Goal: Task Accomplishment & Management: Complete application form

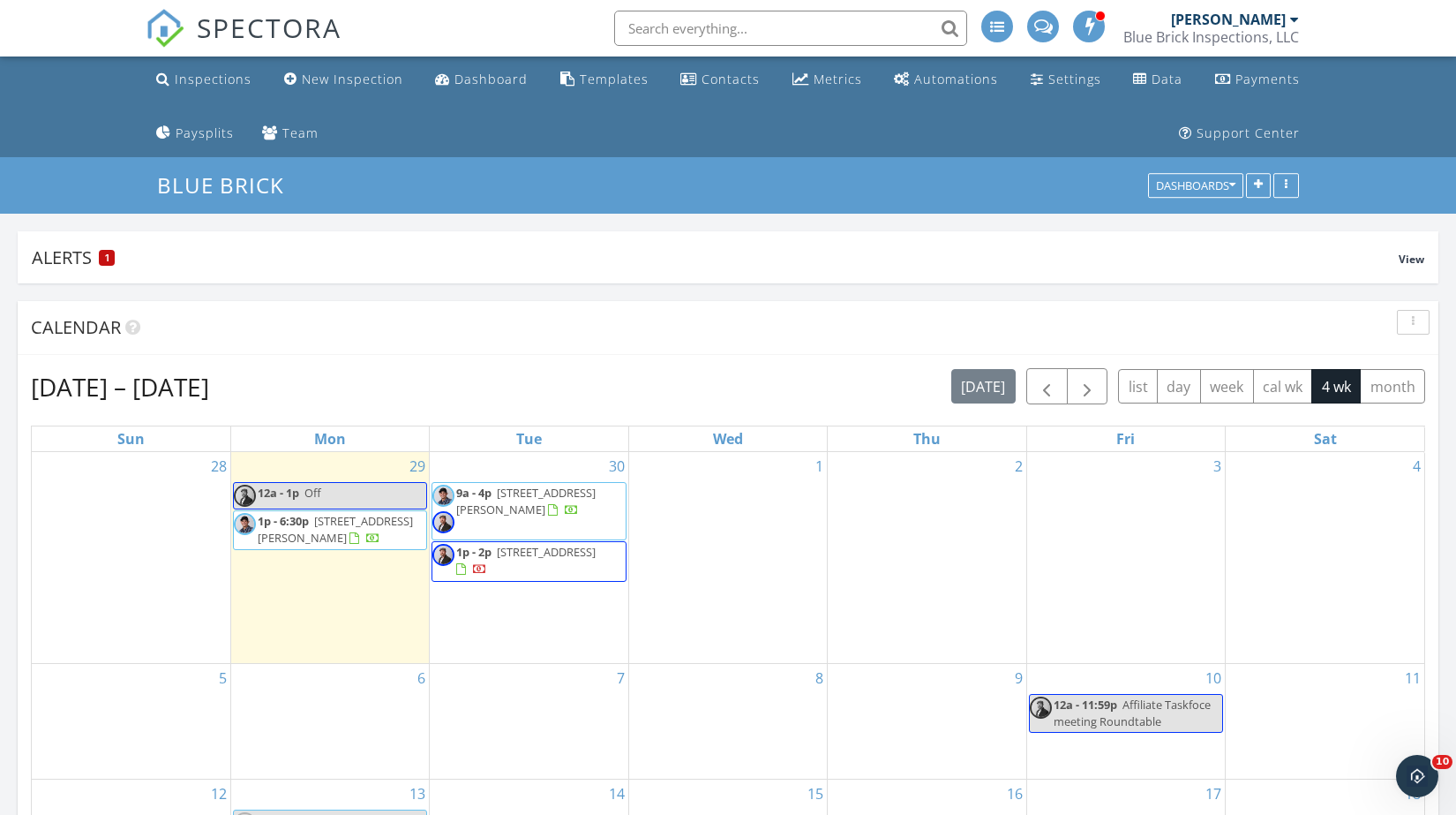
click at [702, 591] on div "1" at bounding box center [728, 557] width 197 height 211
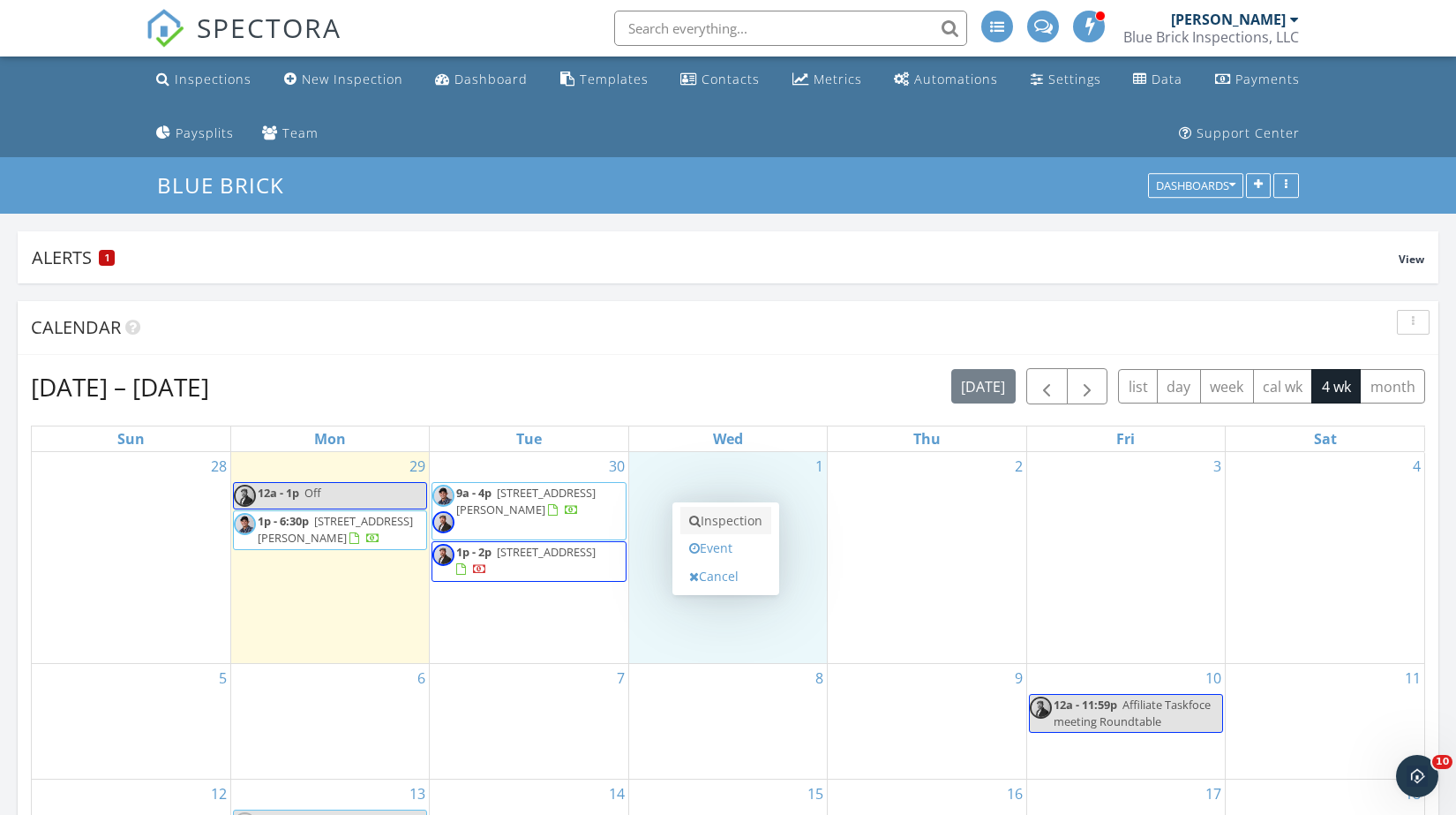
click at [718, 511] on link "Inspection" at bounding box center [726, 521] width 91 height 28
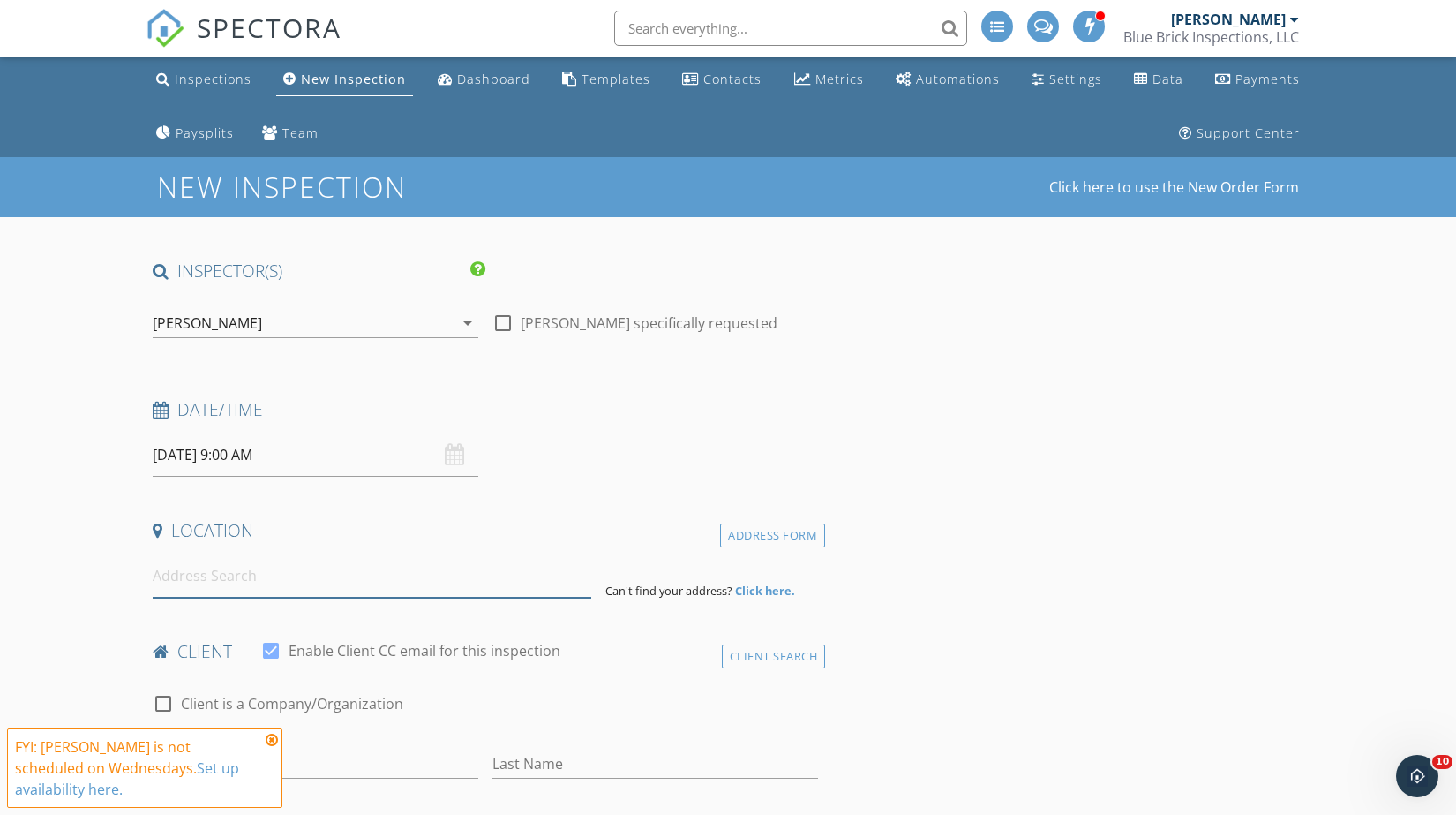
click at [258, 571] on input at bounding box center [372, 576] width 438 height 44
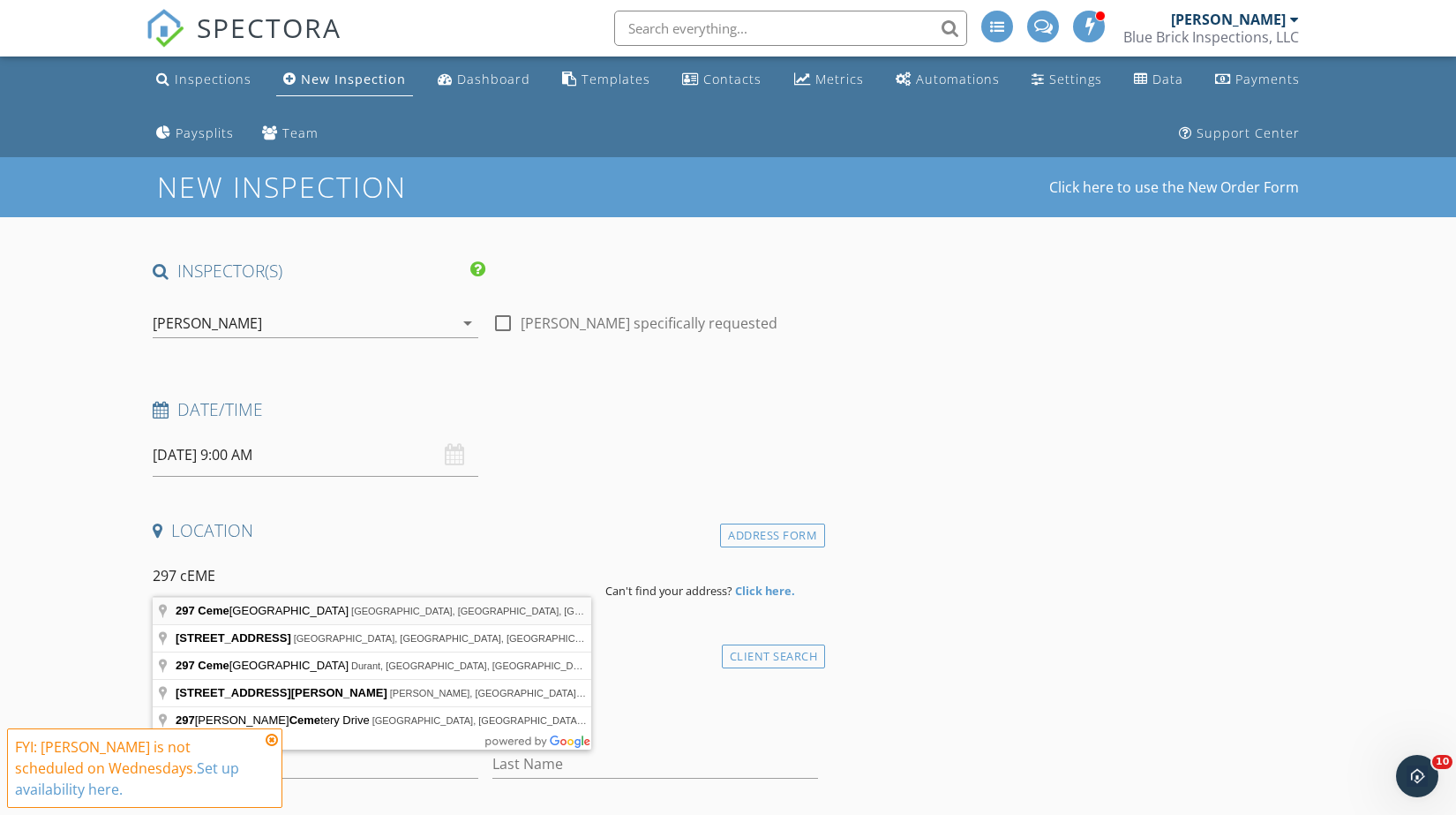
type input "297 Cemetery Road, Pottsboro, TX, USA"
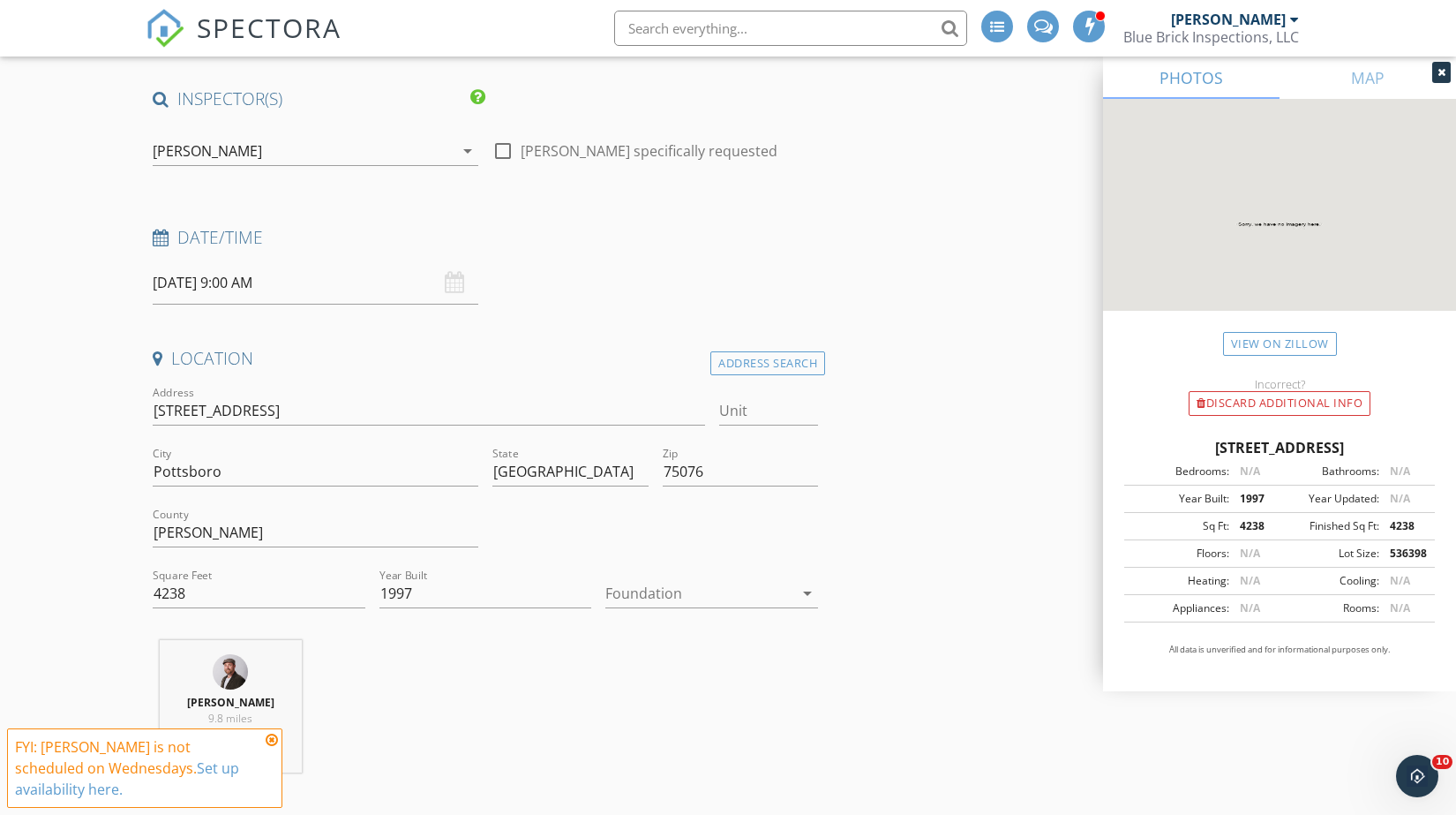
scroll to position [195, 0]
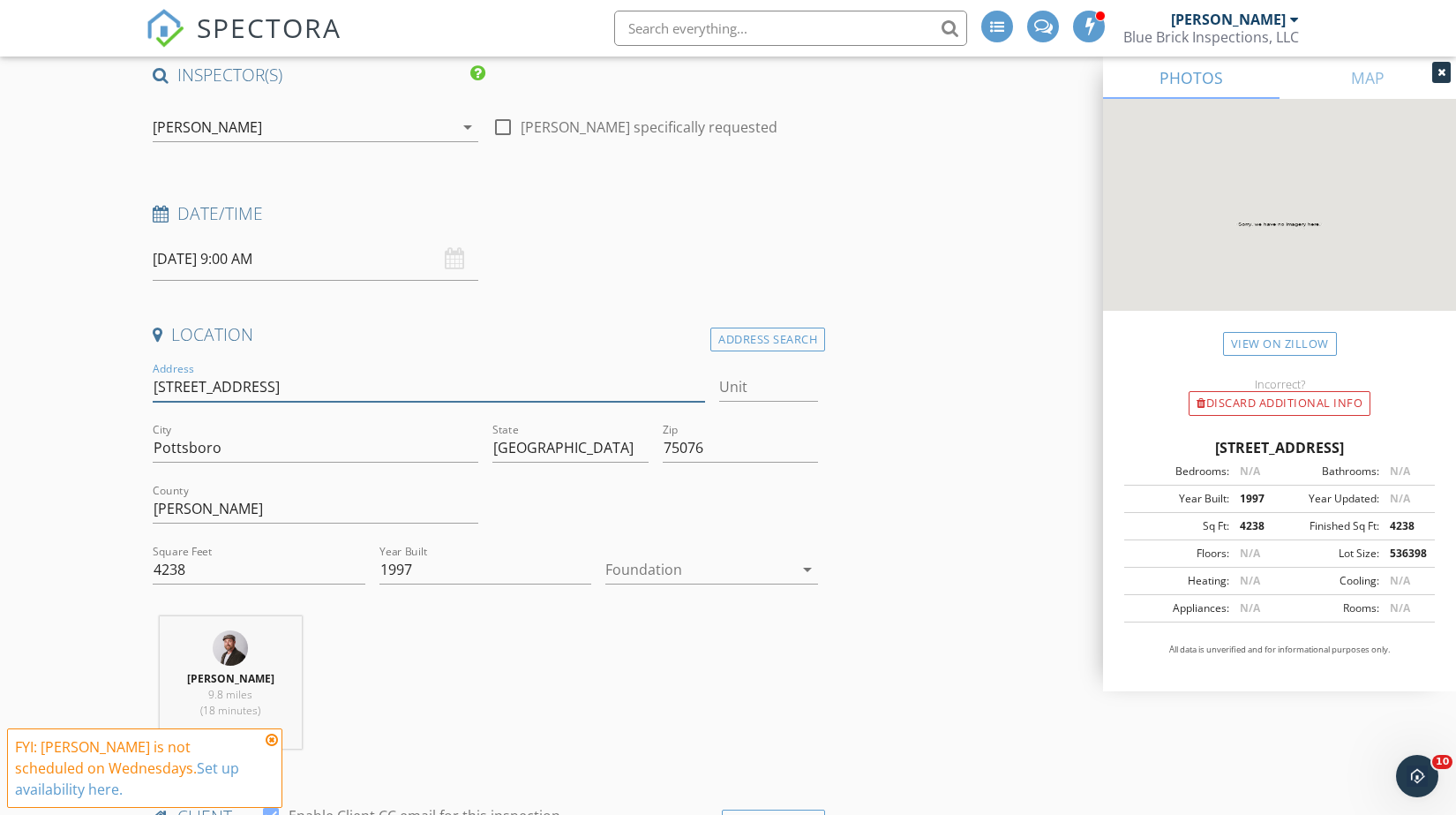
drag, startPoint x: 155, startPoint y: 388, endPoint x: 283, endPoint y: 384, distance: 128.1
click at [285, 386] on input "297 Cemetery Rd" at bounding box center [429, 387] width 552 height 29
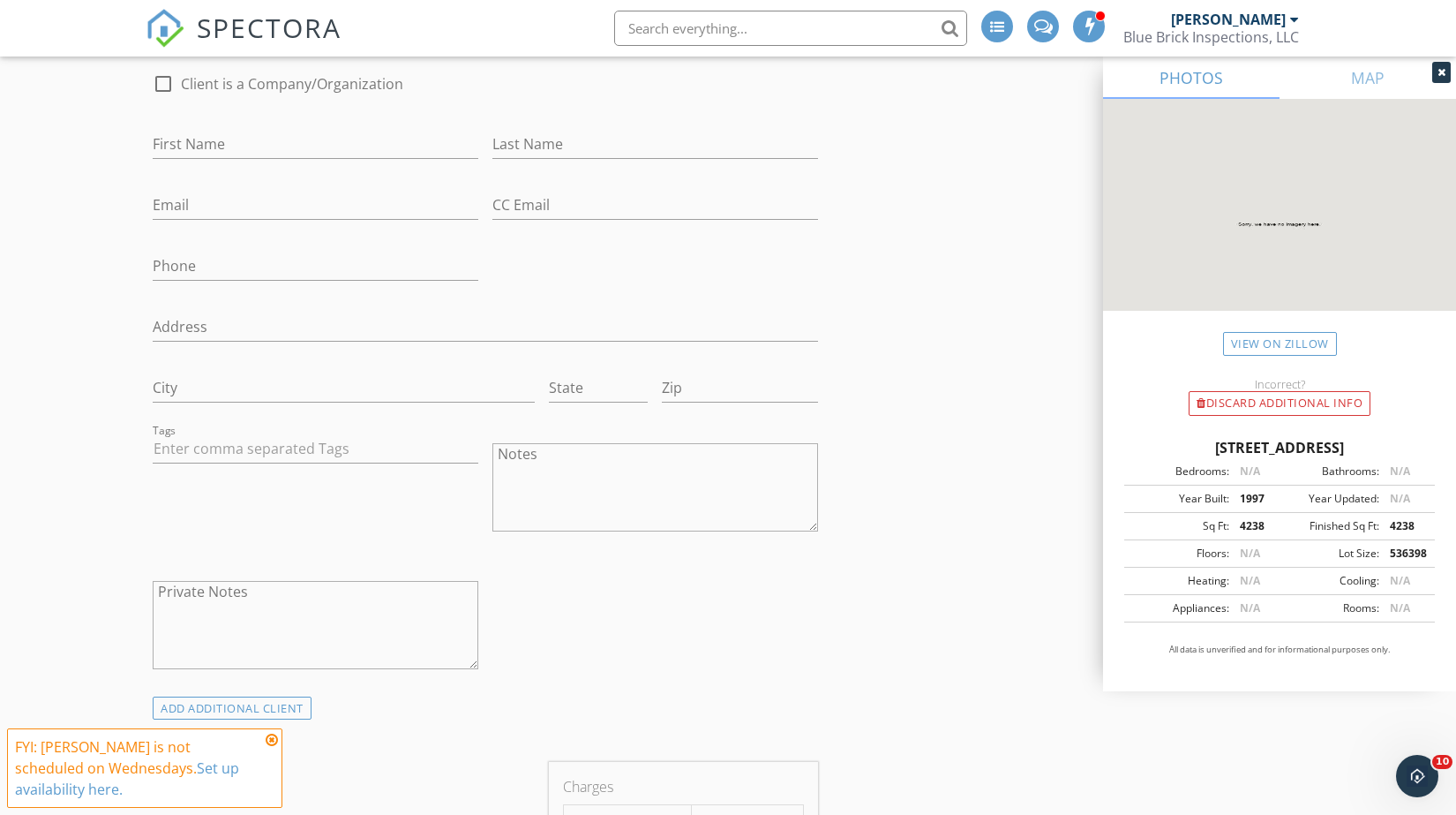
scroll to position [1274, 0]
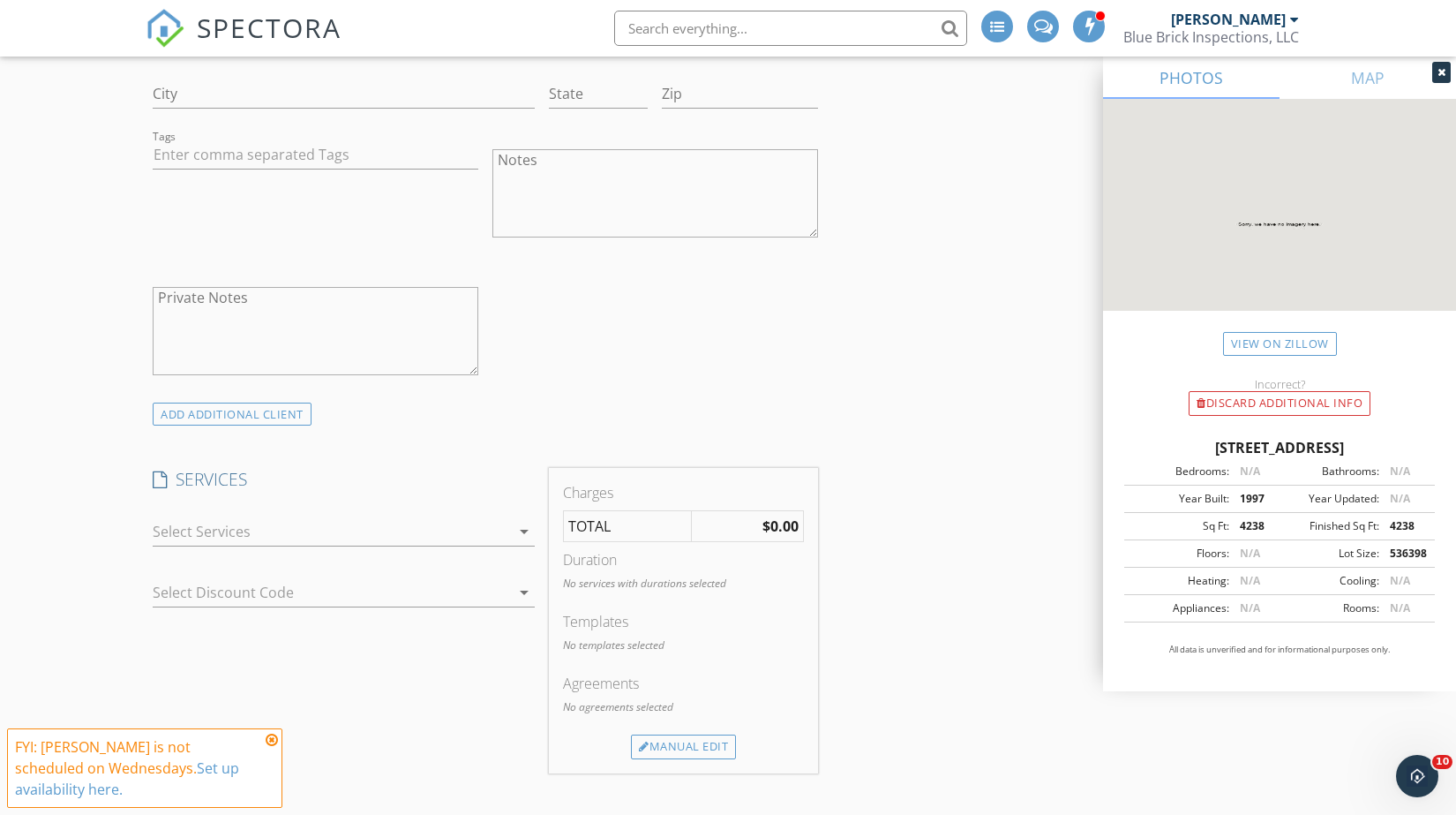
click at [304, 526] on div at bounding box center [331, 531] width 358 height 28
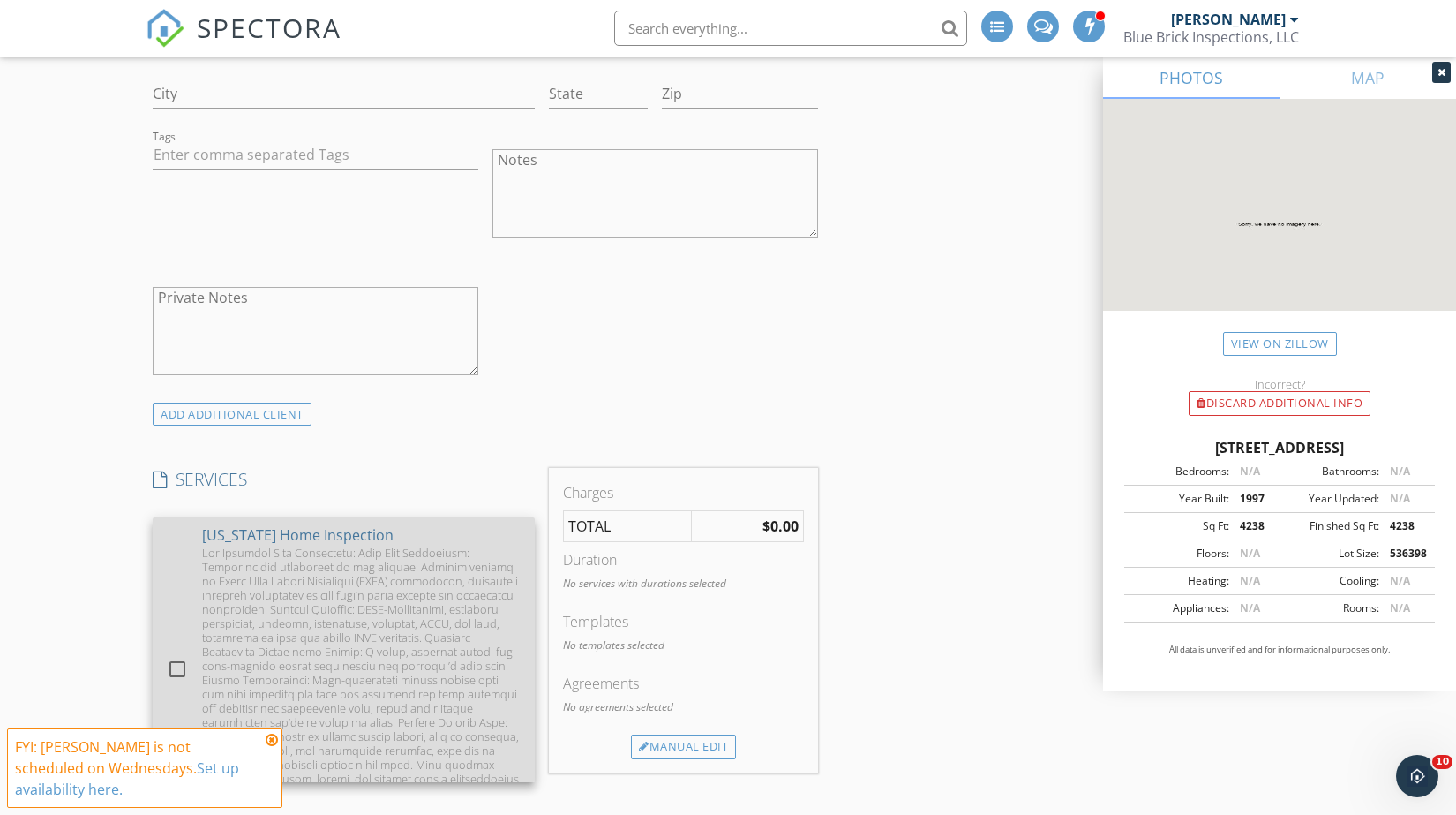
click at [286, 549] on div at bounding box center [361, 679] width 319 height 269
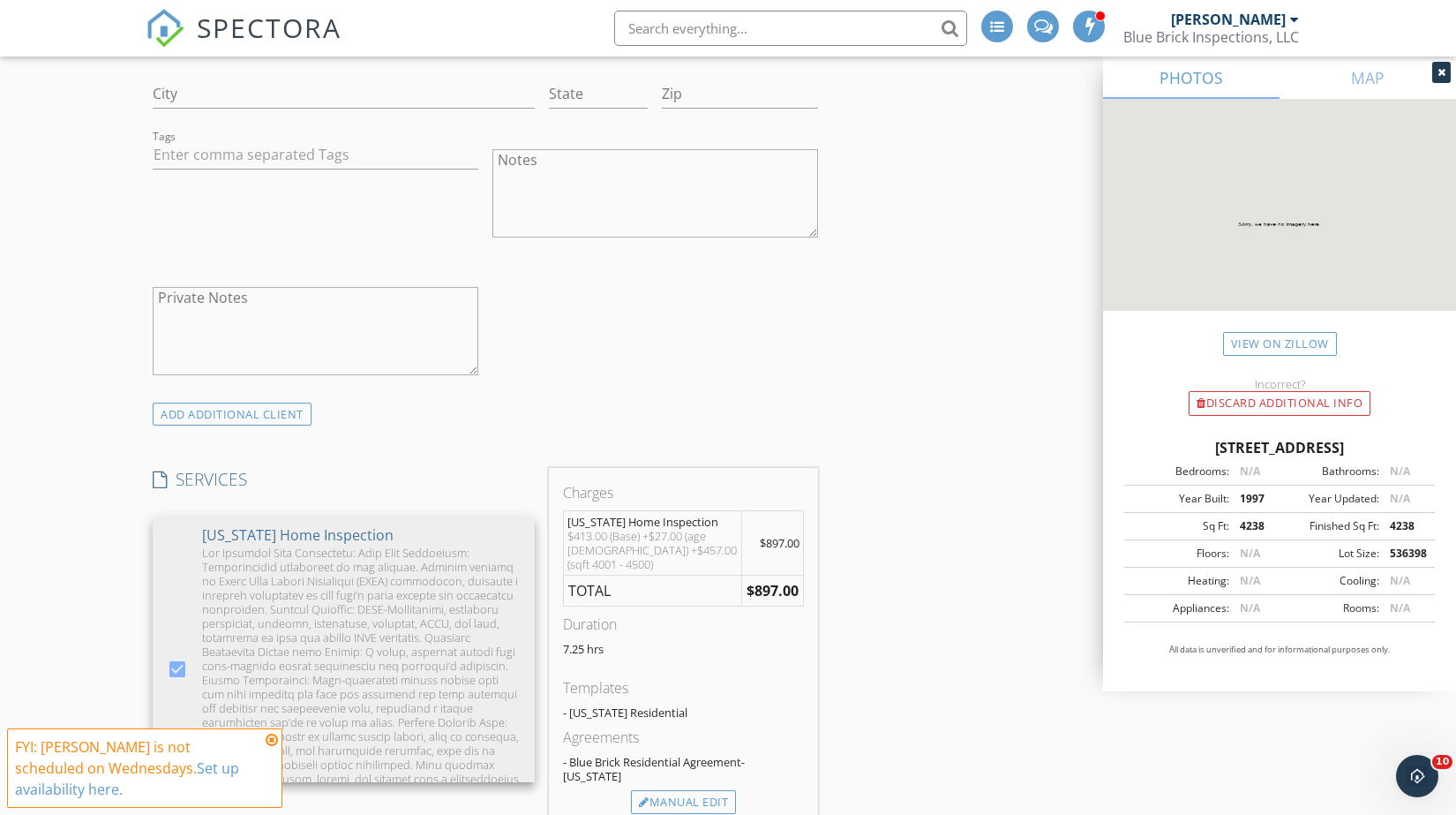
click at [946, 550] on div "INSPECTOR(S) check_box Simon Voight PRIMARY check_box_outline_blank Daniel Baca…" at bounding box center [728, 769] width 1165 height 3569
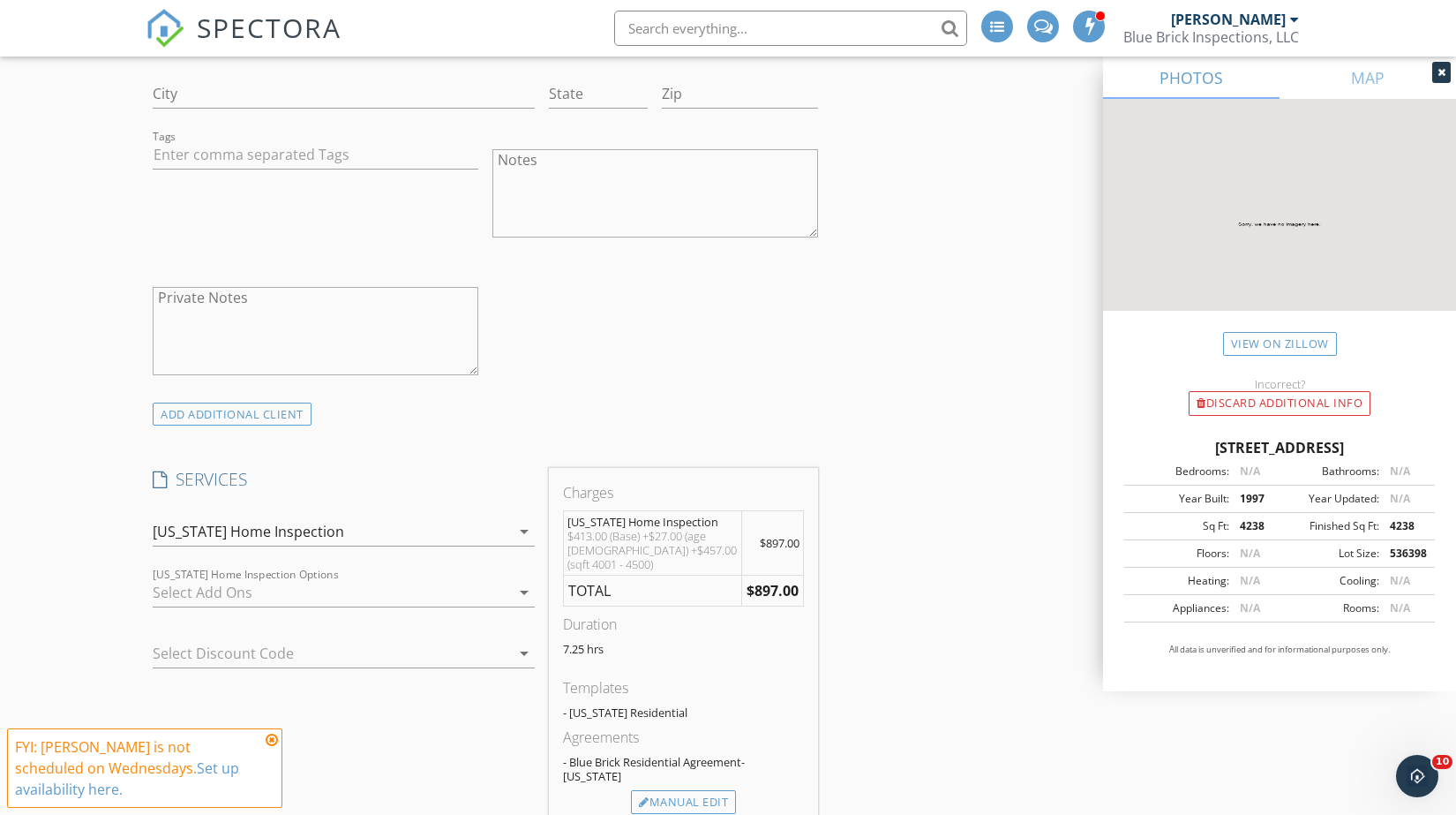
scroll to position [1568, 0]
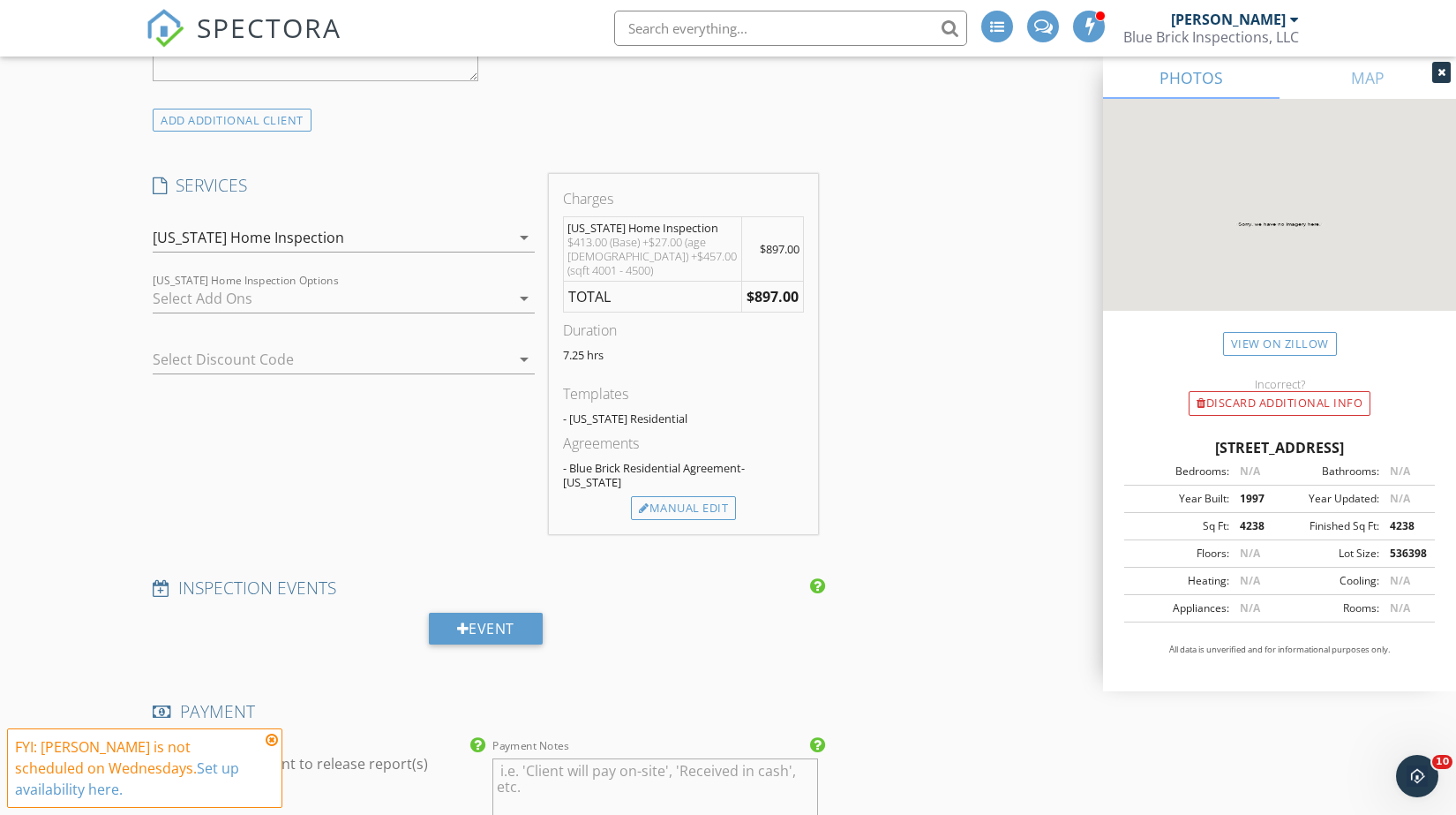
click at [423, 293] on div at bounding box center [331, 299] width 358 height 28
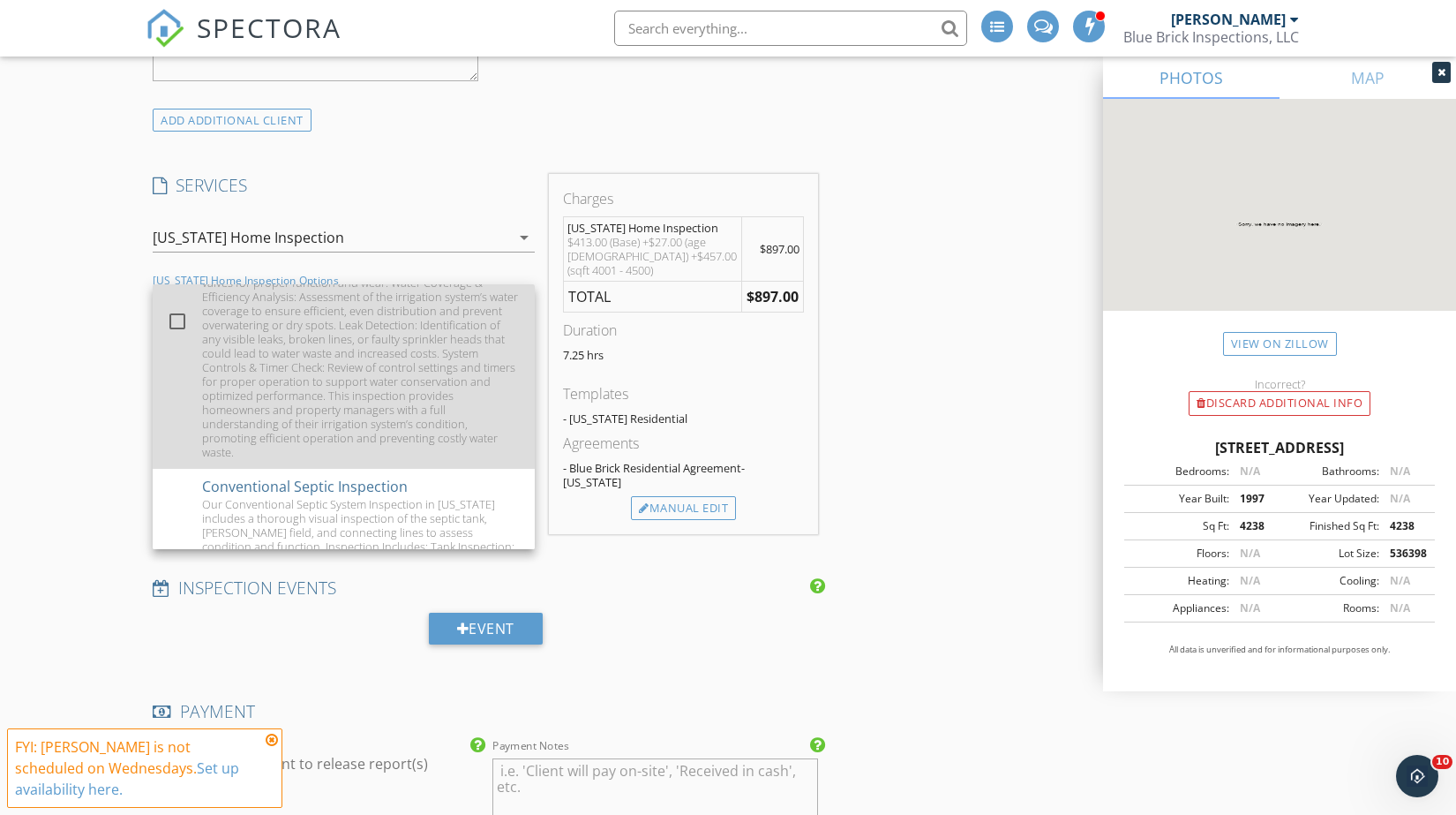
scroll to position [0, 0]
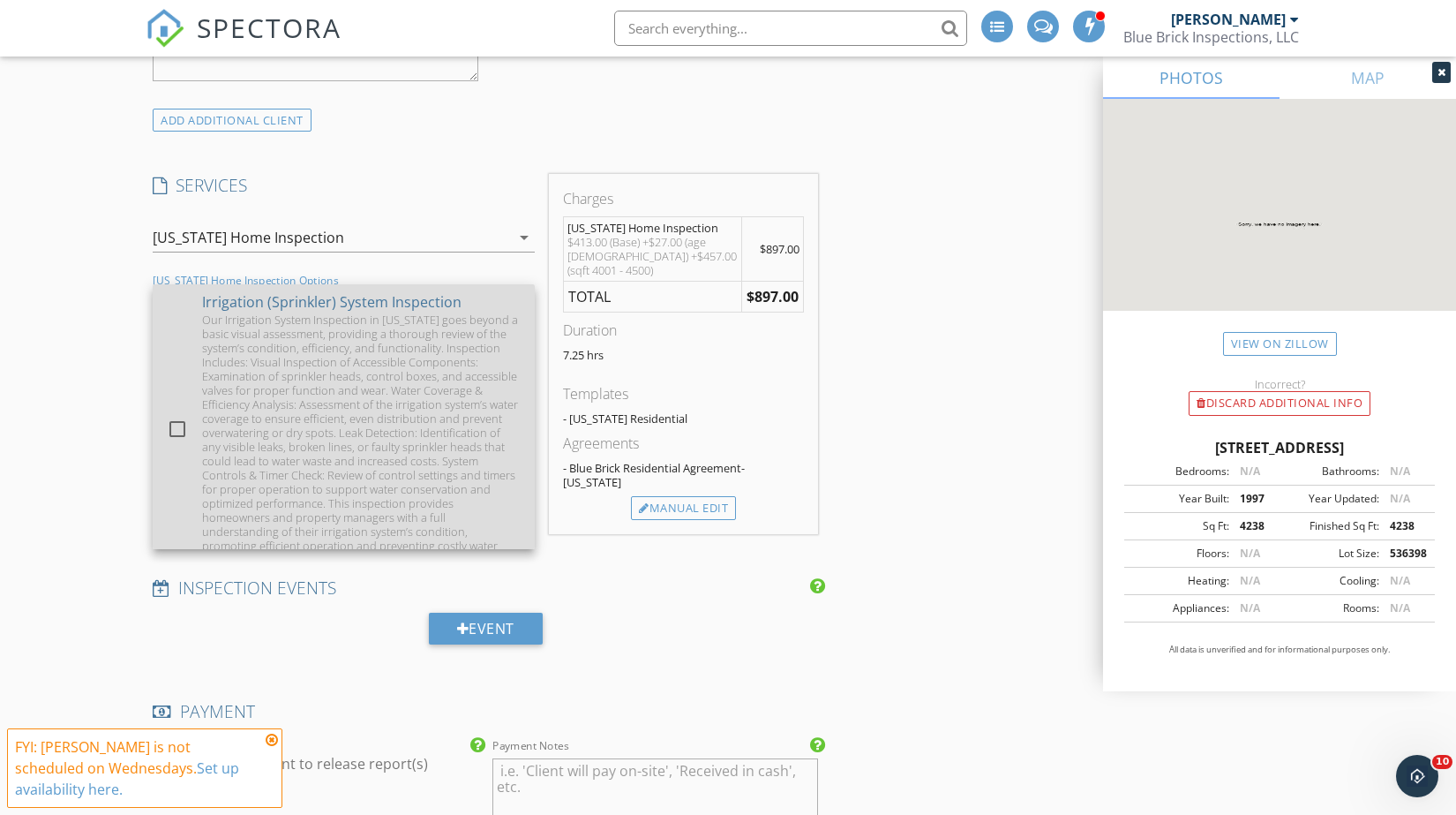
click at [263, 417] on div "Our Irrigation System Inspection in Texas goes beyond a basic visual assessment…" at bounding box center [361, 439] width 319 height 254
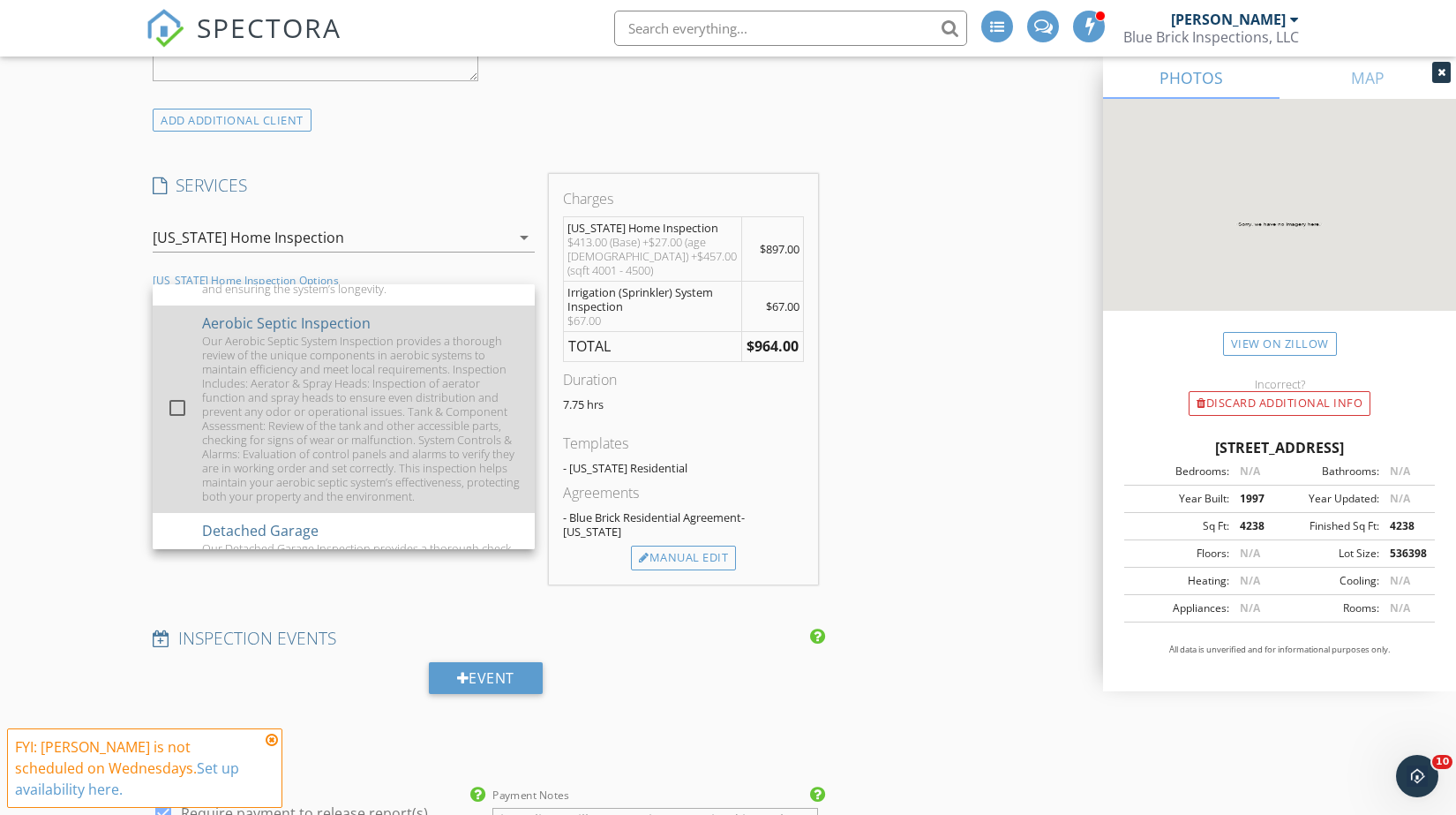
scroll to position [550, 0]
click at [247, 402] on div "Our Aerobic Septic System Inspection provides a thorough review of the unique c…" at bounding box center [361, 417] width 319 height 170
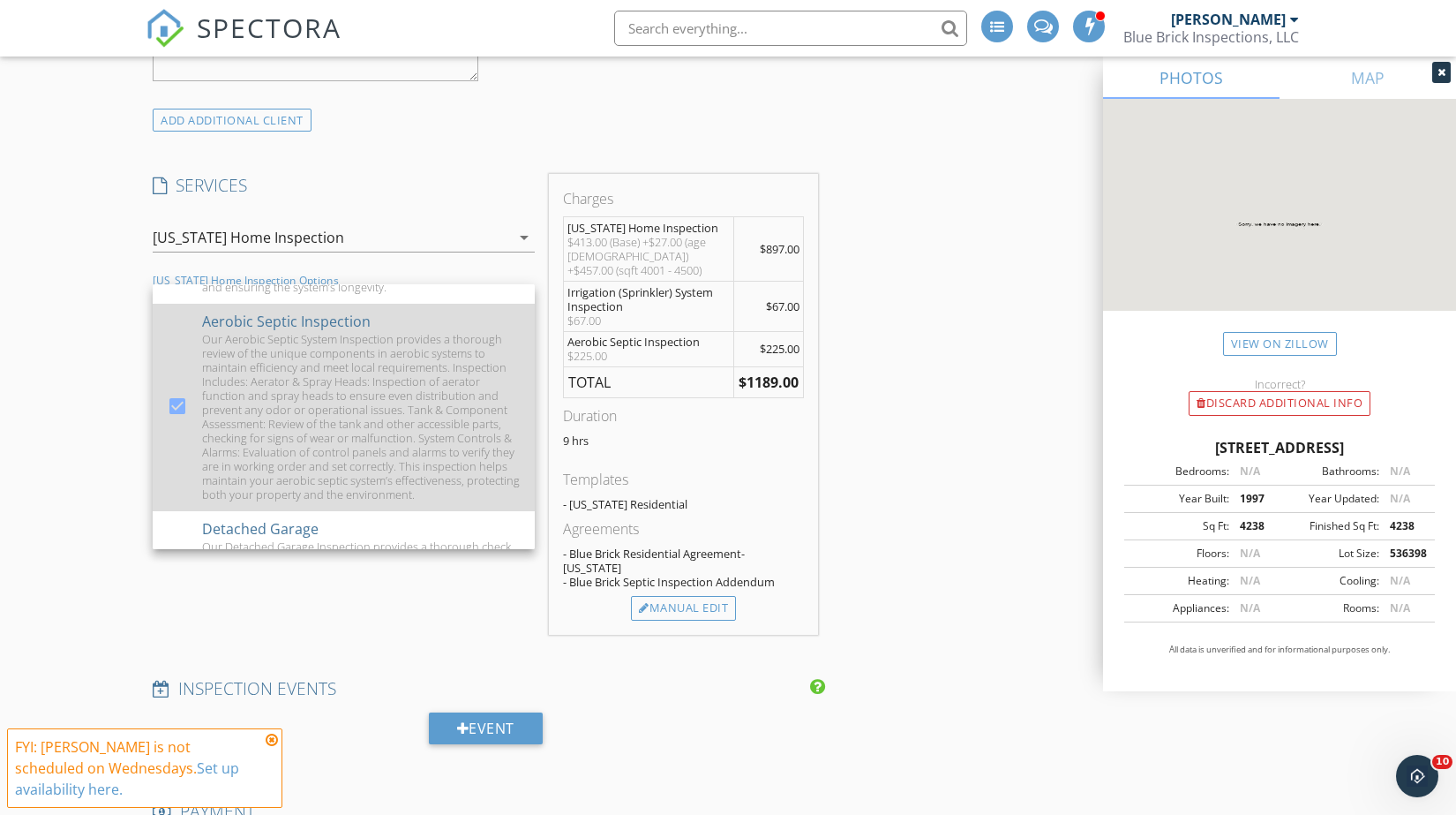
click at [252, 385] on div "Our Aerobic Septic System Inspection provides a thorough review of the unique c…" at bounding box center [361, 417] width 319 height 170
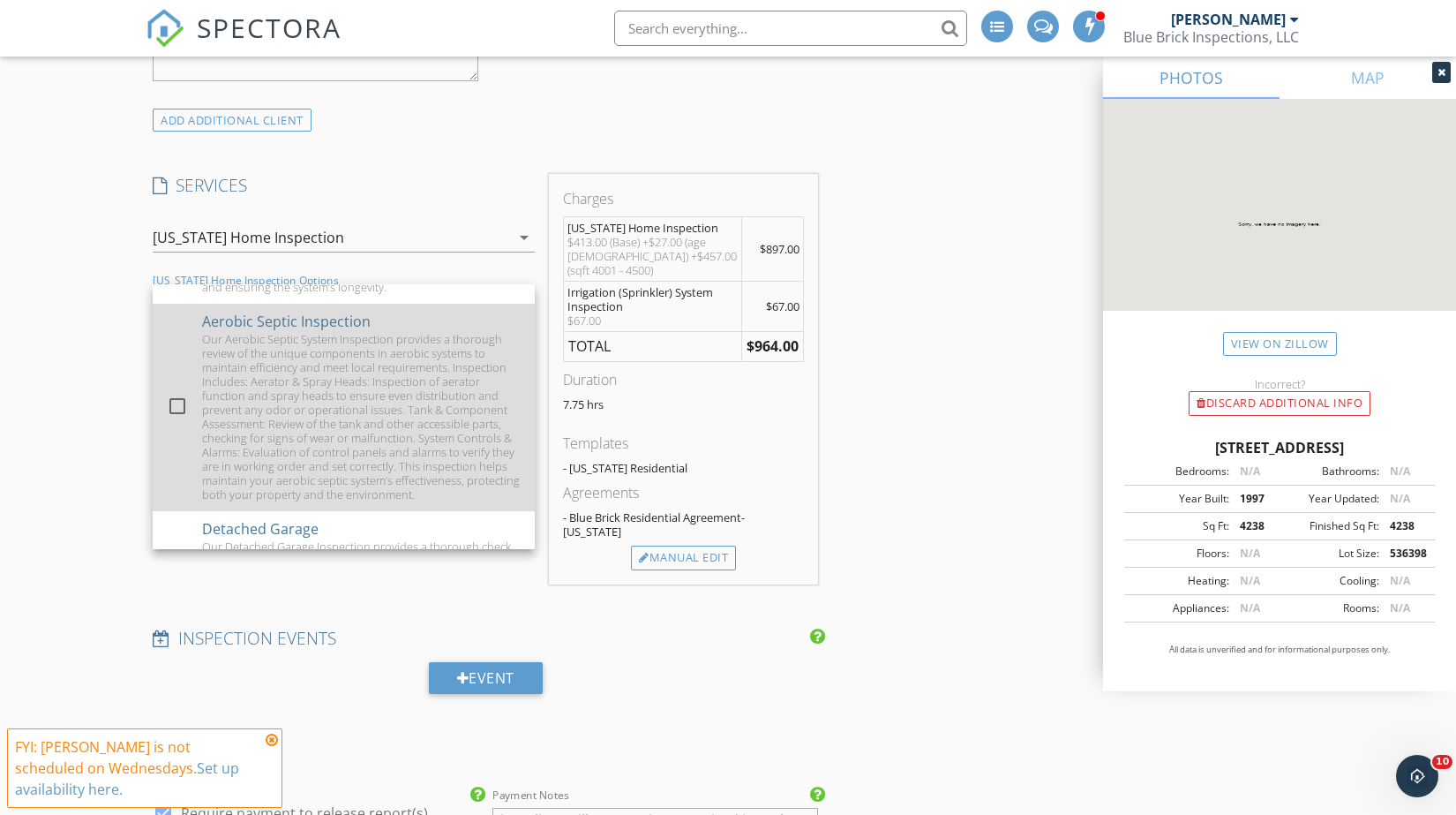
click at [296, 363] on div "Our Aerobic Septic System Inspection provides a thorough review of the unique c…" at bounding box center [361, 417] width 319 height 170
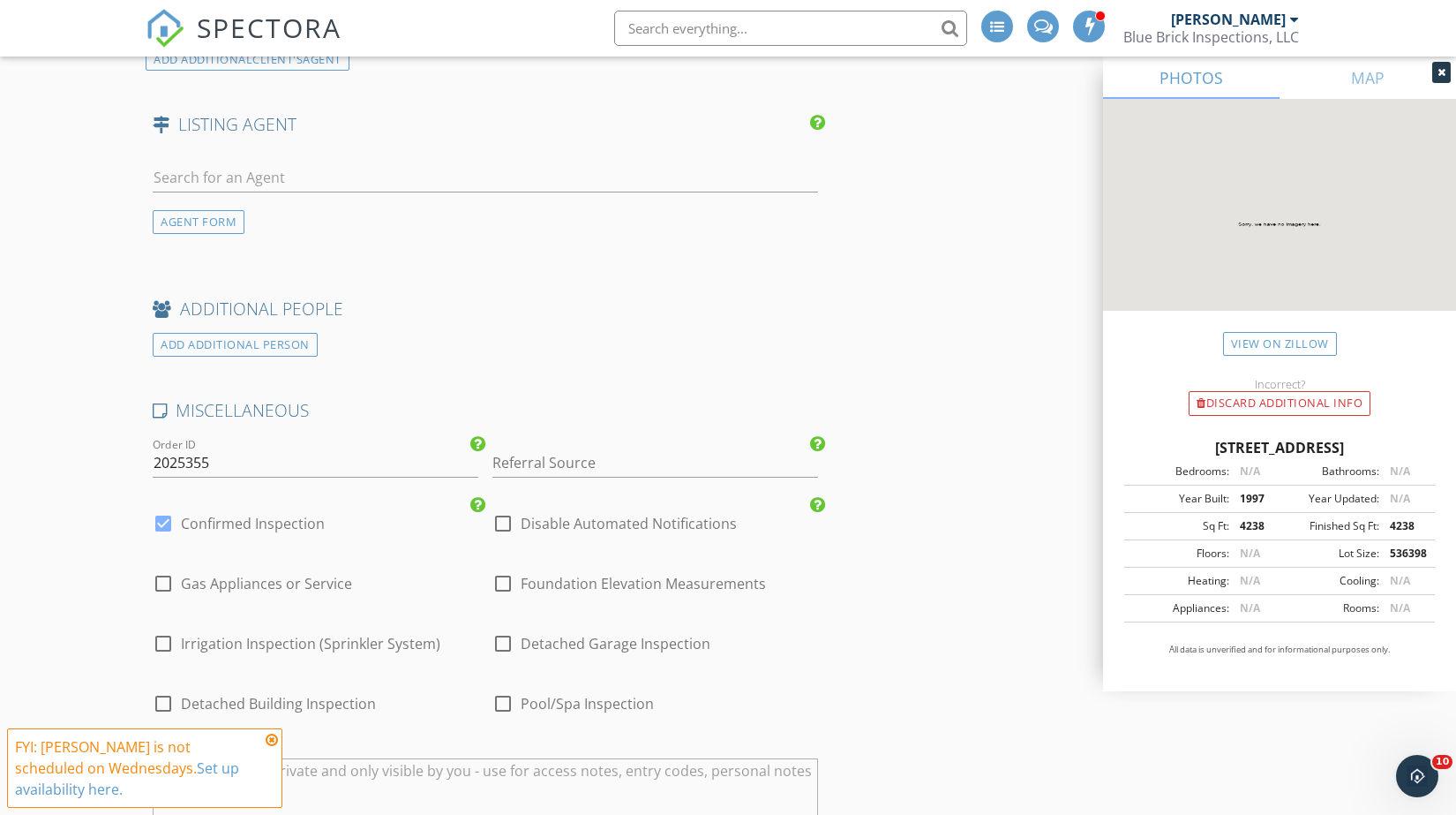
scroll to position [2843, 0]
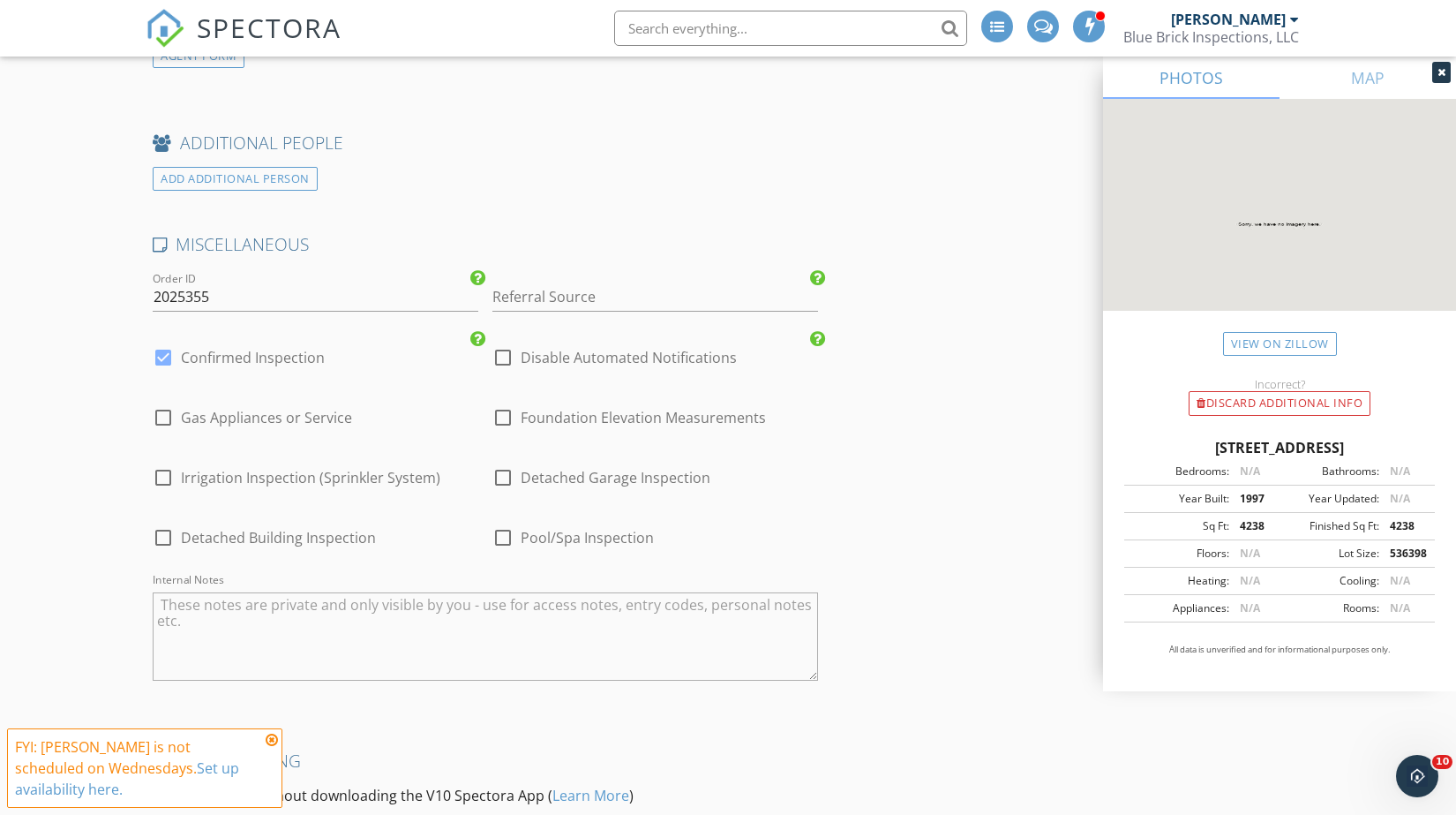
click at [164, 402] on div at bounding box center [163, 417] width 30 height 30
checkbox input "true"
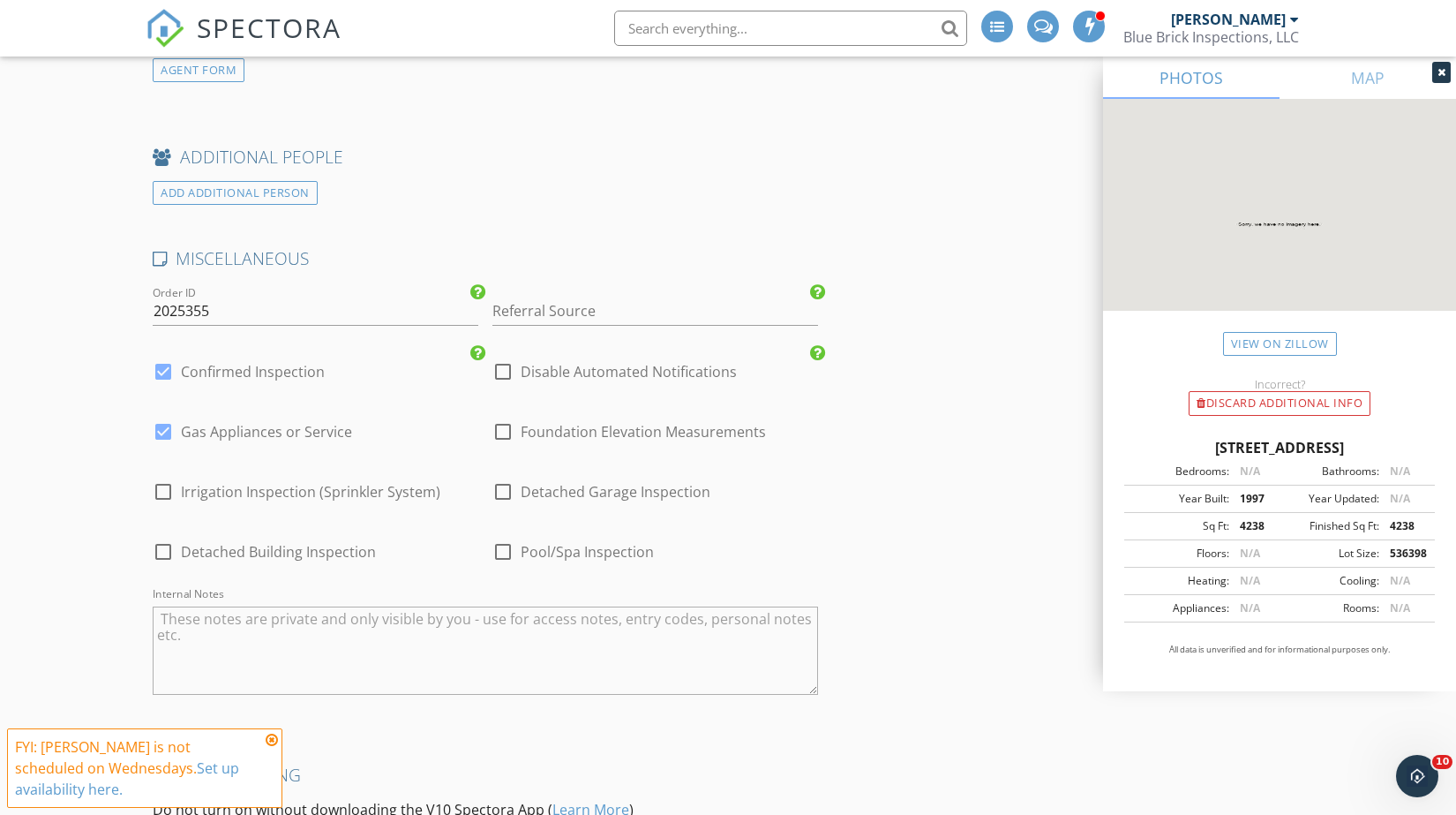
click at [161, 476] on div at bounding box center [163, 491] width 30 height 30
checkbox input "true"
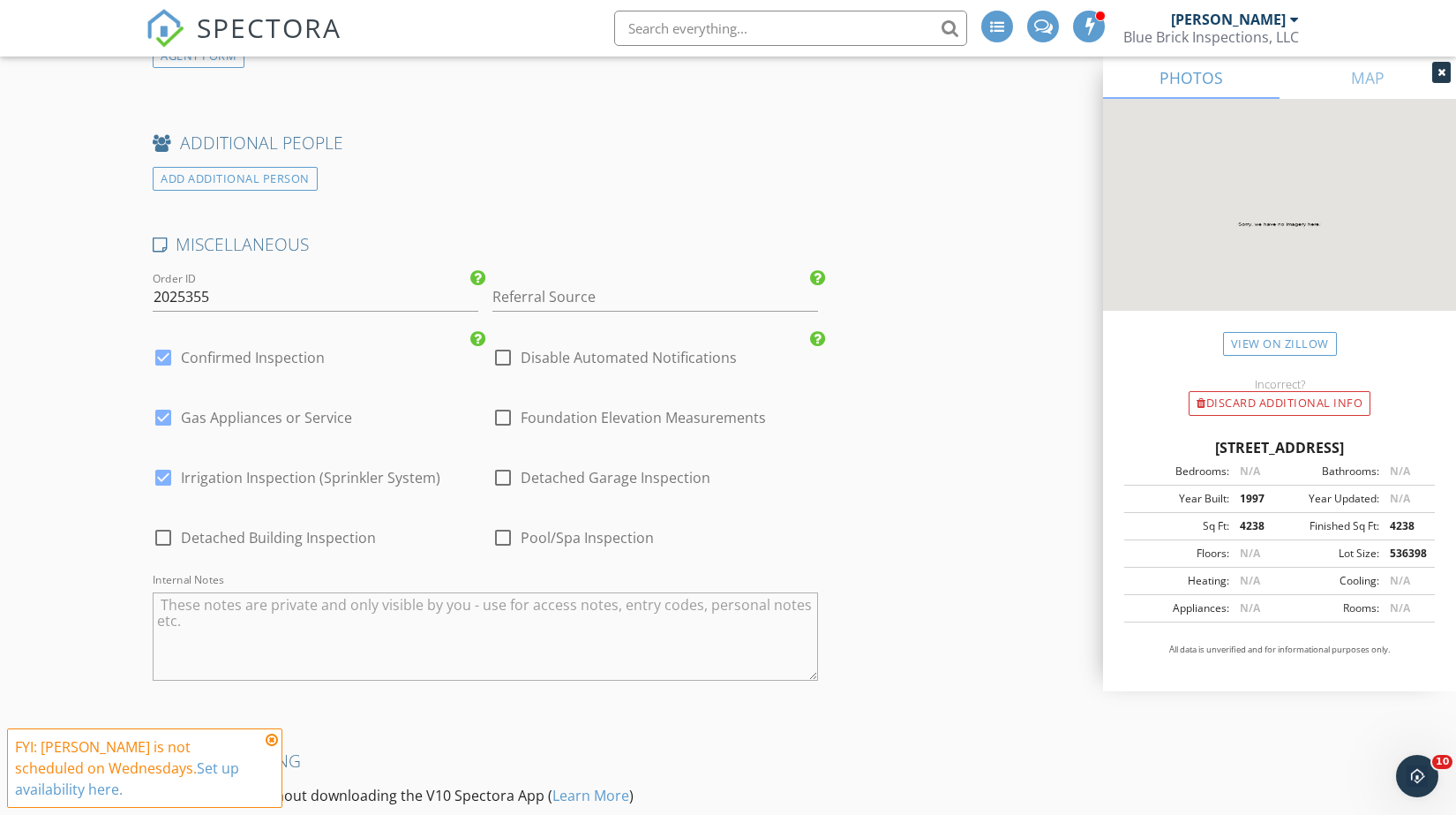
click at [499, 462] on div at bounding box center [503, 477] width 30 height 30
checkbox input "true"
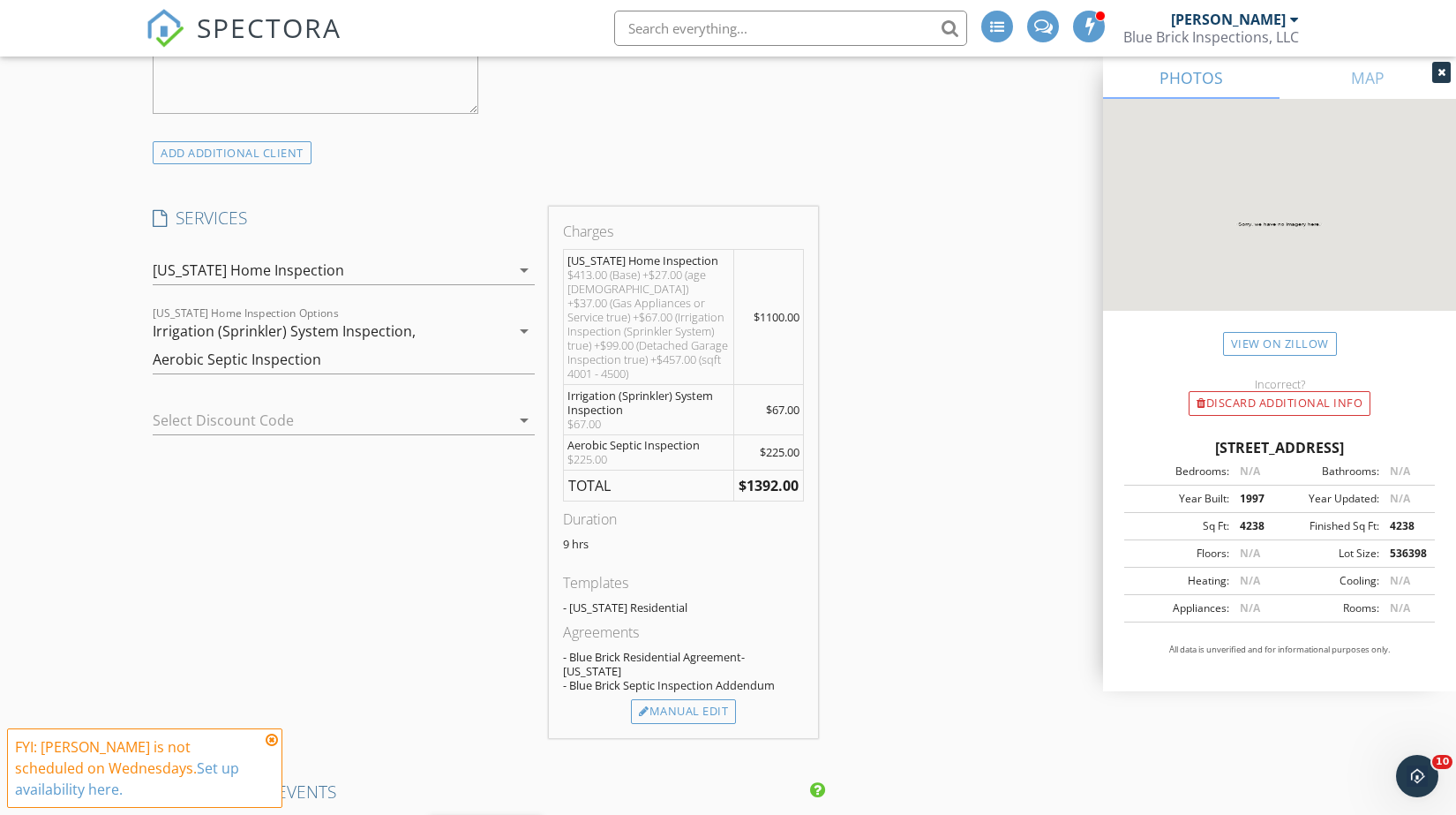
scroll to position [1443, 0]
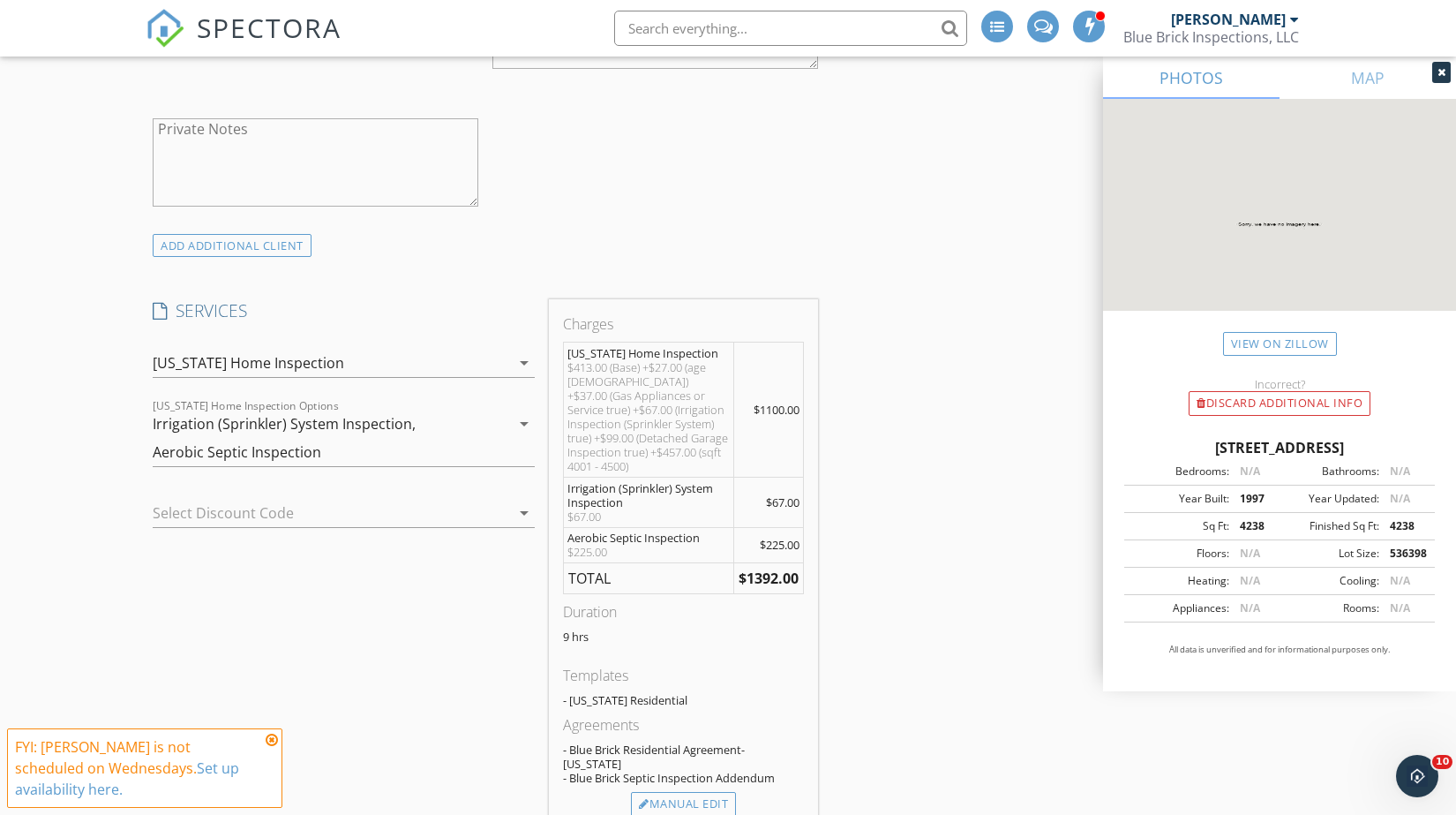
click at [359, 445] on div "Irrigation (Sprinkler) System Inspection, Aerobic Septic Inspection" at bounding box center [331, 438] width 358 height 57
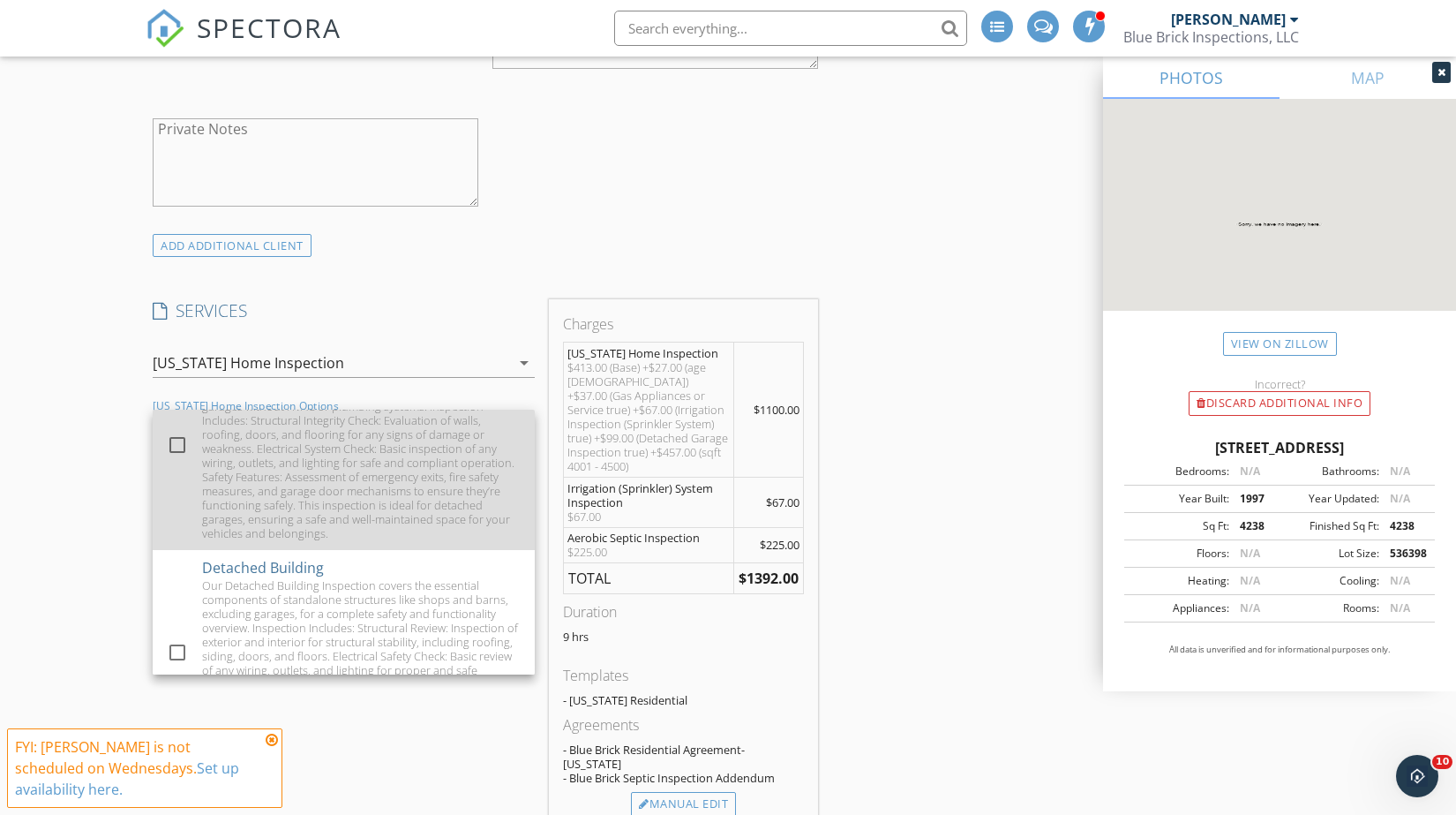
scroll to position [942, 0]
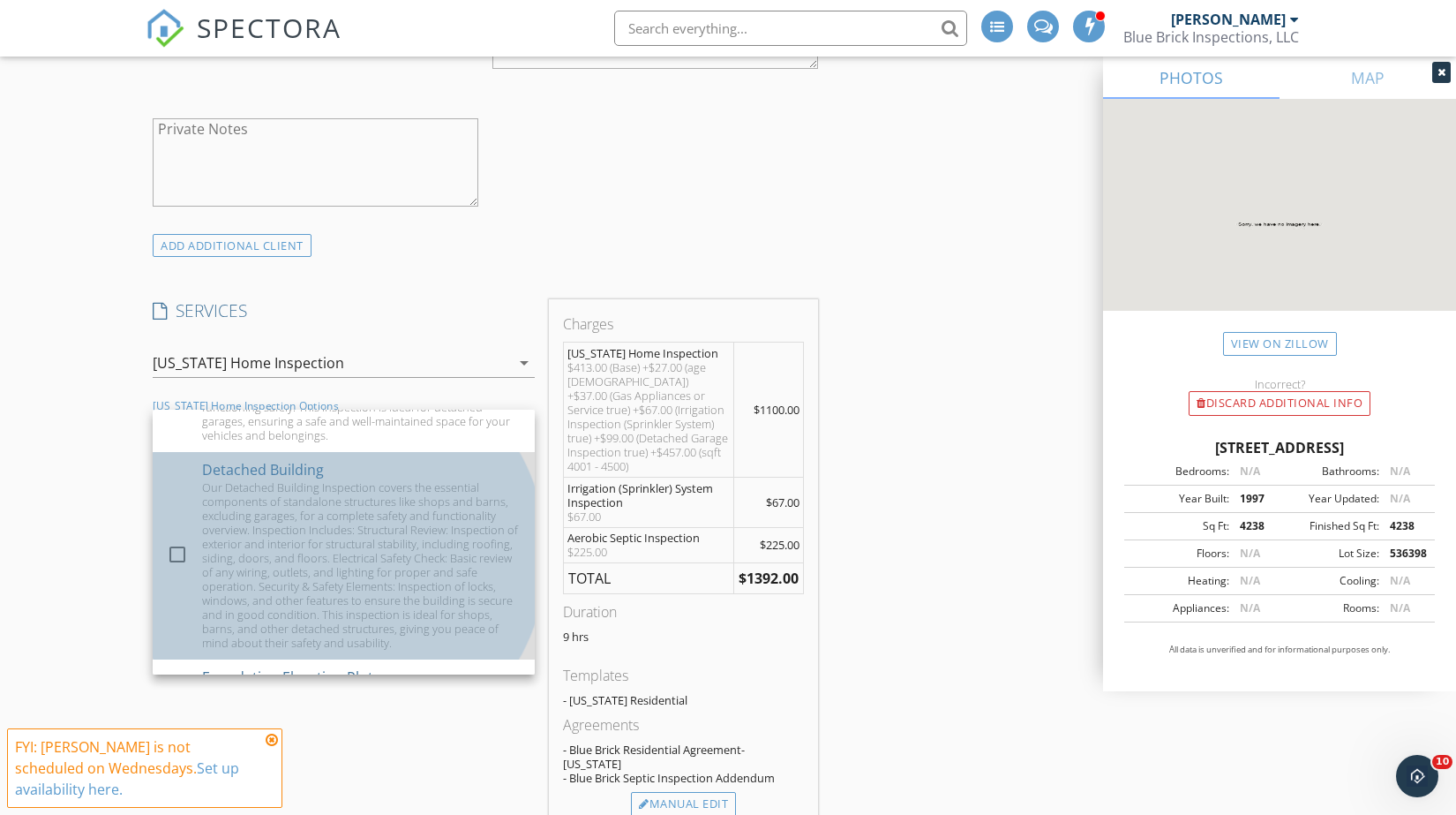
click at [219, 522] on div "Our Detached Building Inspection covers the essential components of standalone …" at bounding box center [361, 565] width 319 height 170
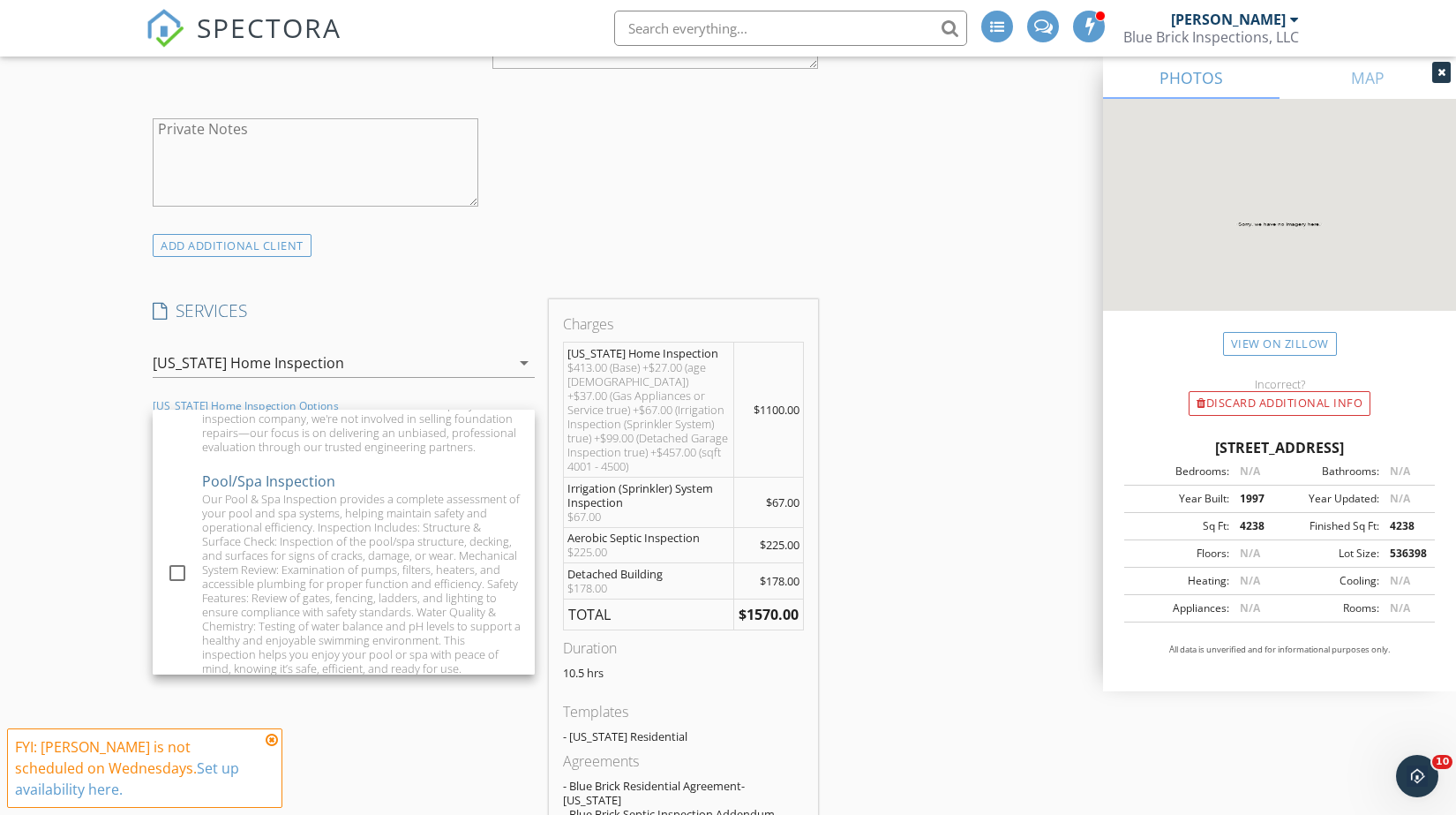
scroll to position [1629, 0]
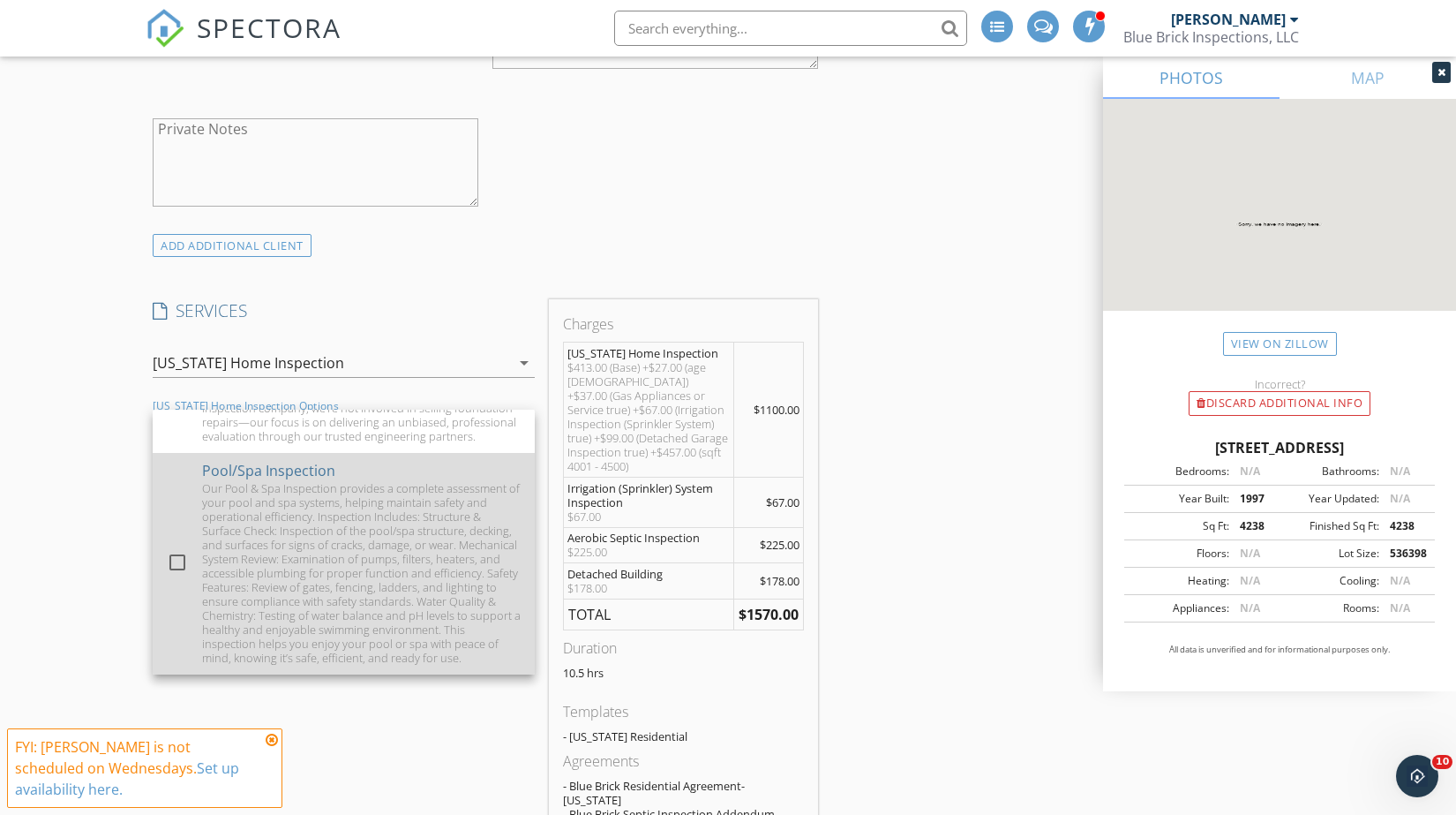
click at [315, 571] on div "Our Pool & Spa Inspection provides a complete assessment of your pool and spa s…" at bounding box center [361, 572] width 319 height 183
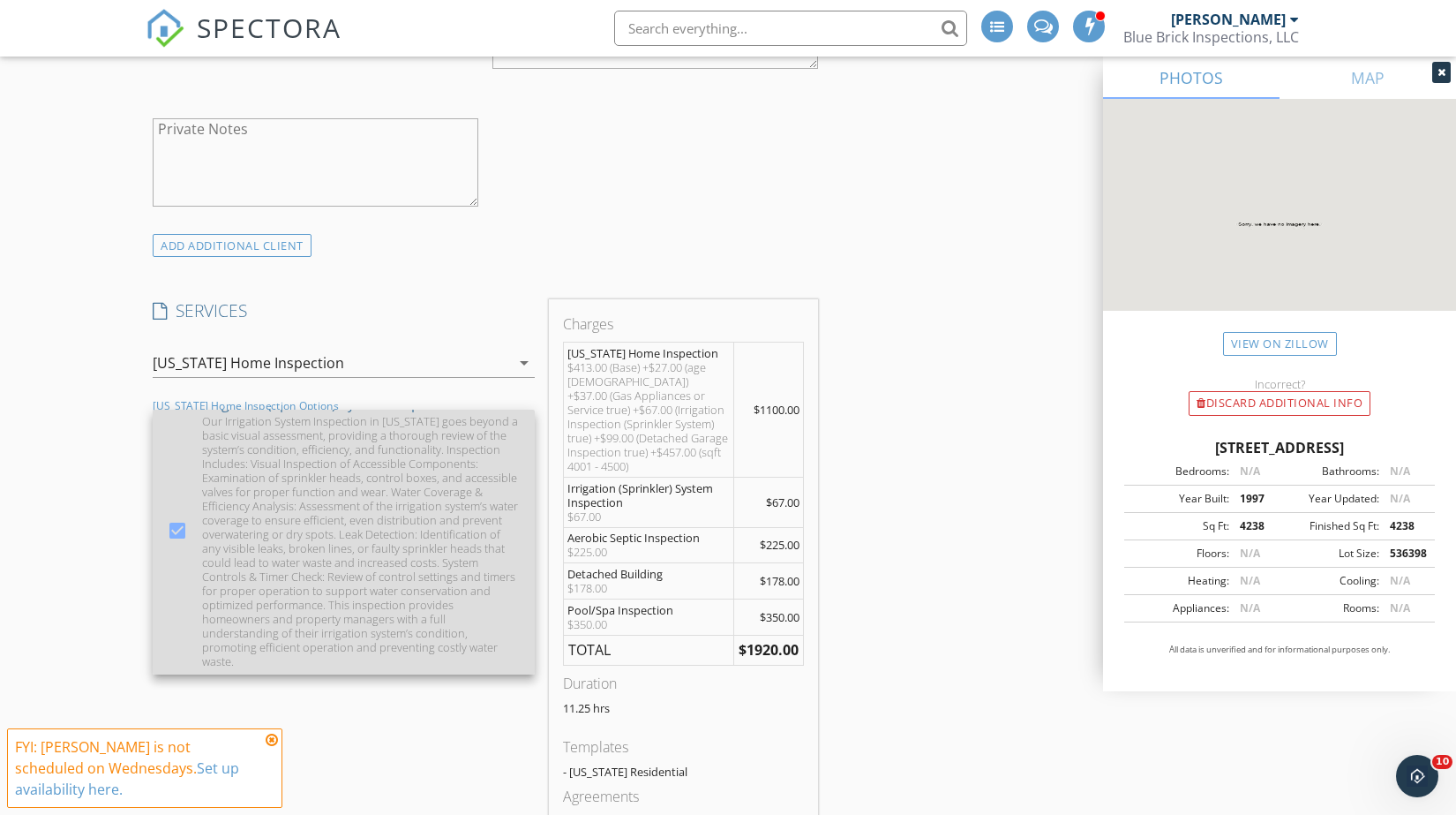
scroll to position [0, 0]
click at [375, 526] on div "Our Irrigation System Inspection in Texas goes beyond a basic visual assessment…" at bounding box center [361, 565] width 319 height 254
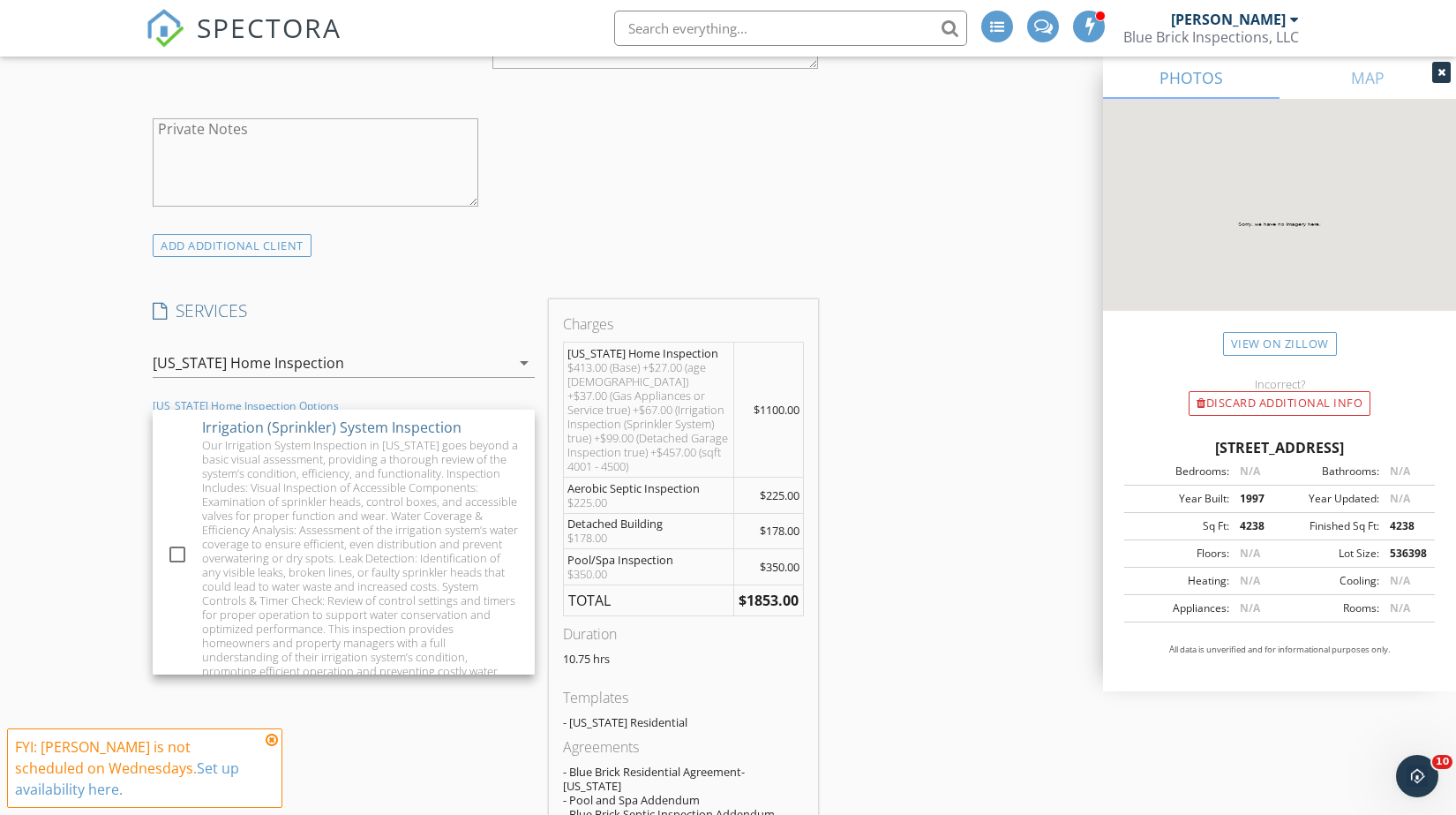
click at [842, 548] on div "INSPECTOR(S) check_box Simon Voight PRIMARY check_box_outline_blank Daniel Baca…" at bounding box center [728, 705] width 1165 height 3776
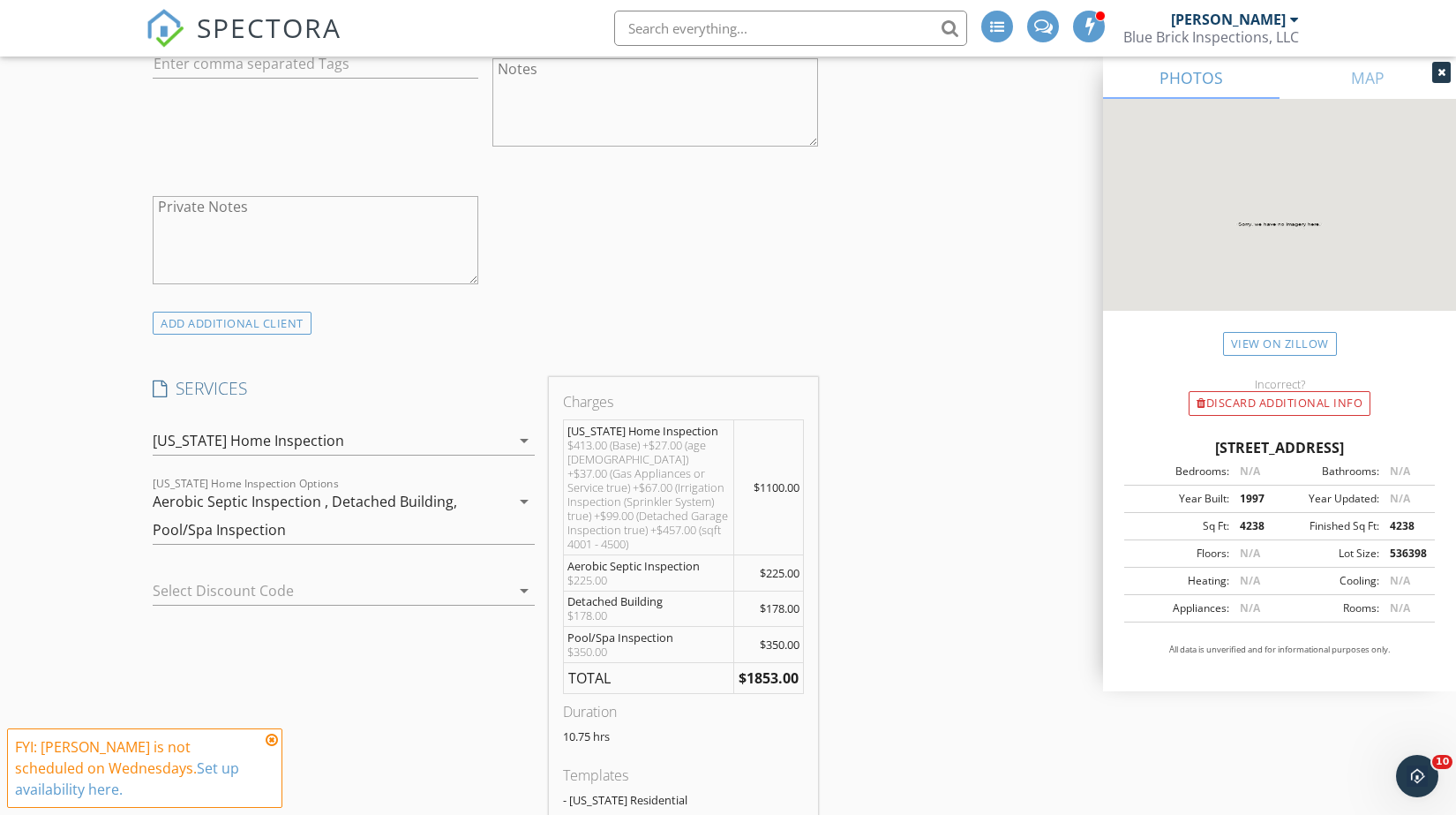
scroll to position [1443, 0]
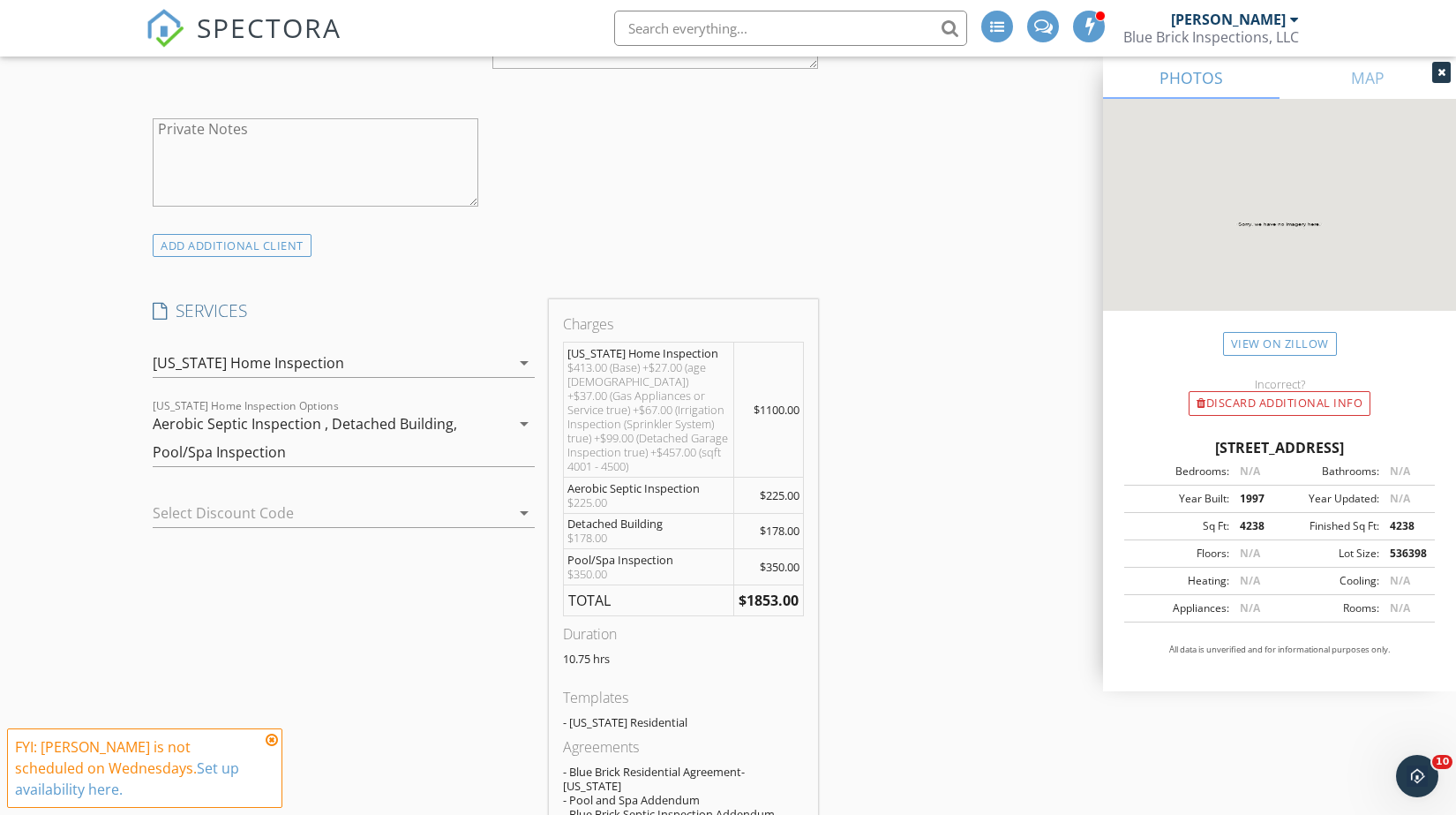
click at [423, 449] on div "Aerobic Septic Inspection , Detached Building, Pool/Spa Inspection" at bounding box center [331, 438] width 358 height 57
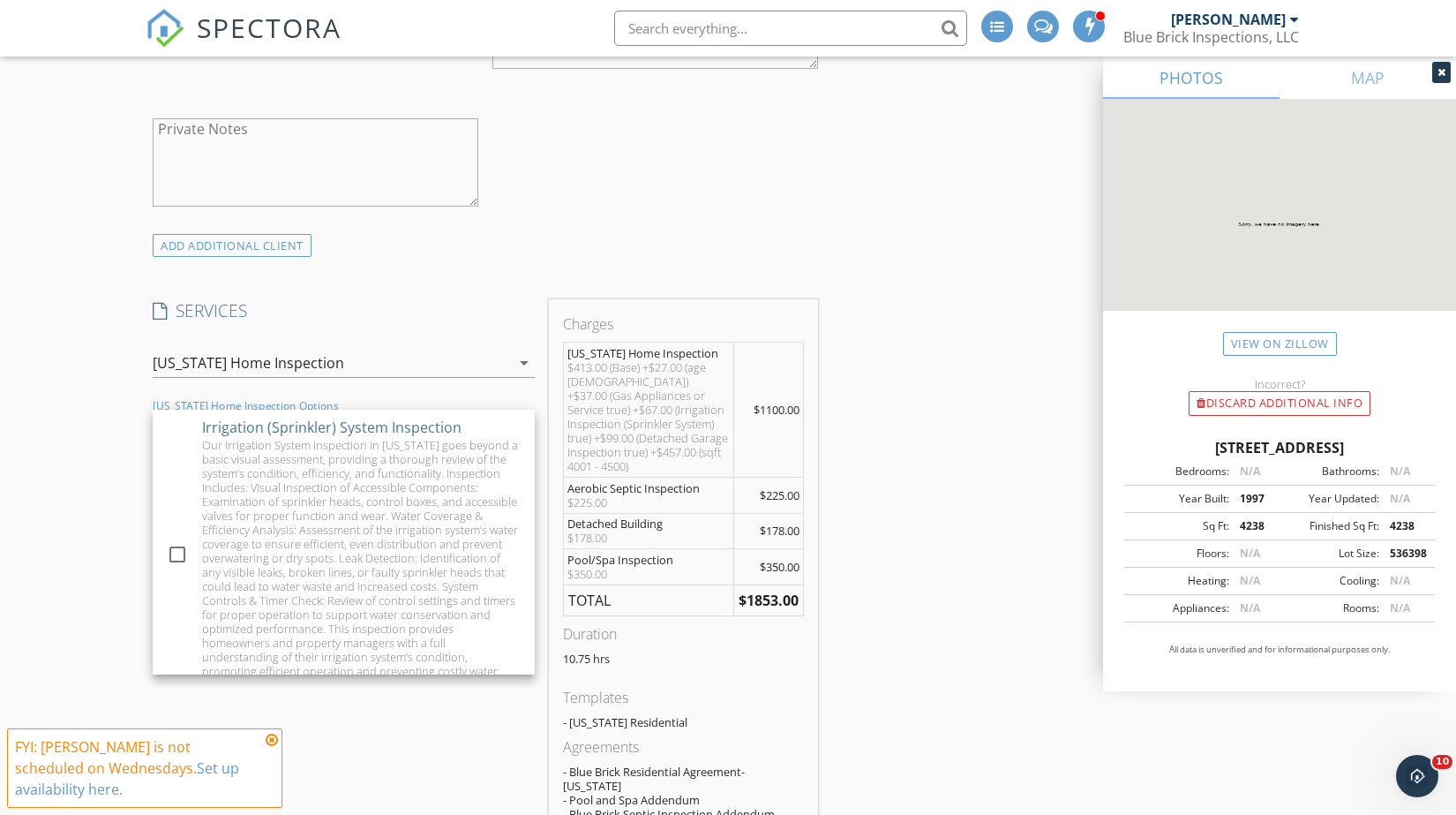
click at [914, 482] on div "INSPECTOR(S) check_box Simon Voight PRIMARY check_box_outline_blank Daniel Baca…" at bounding box center [728, 705] width 1165 height 3776
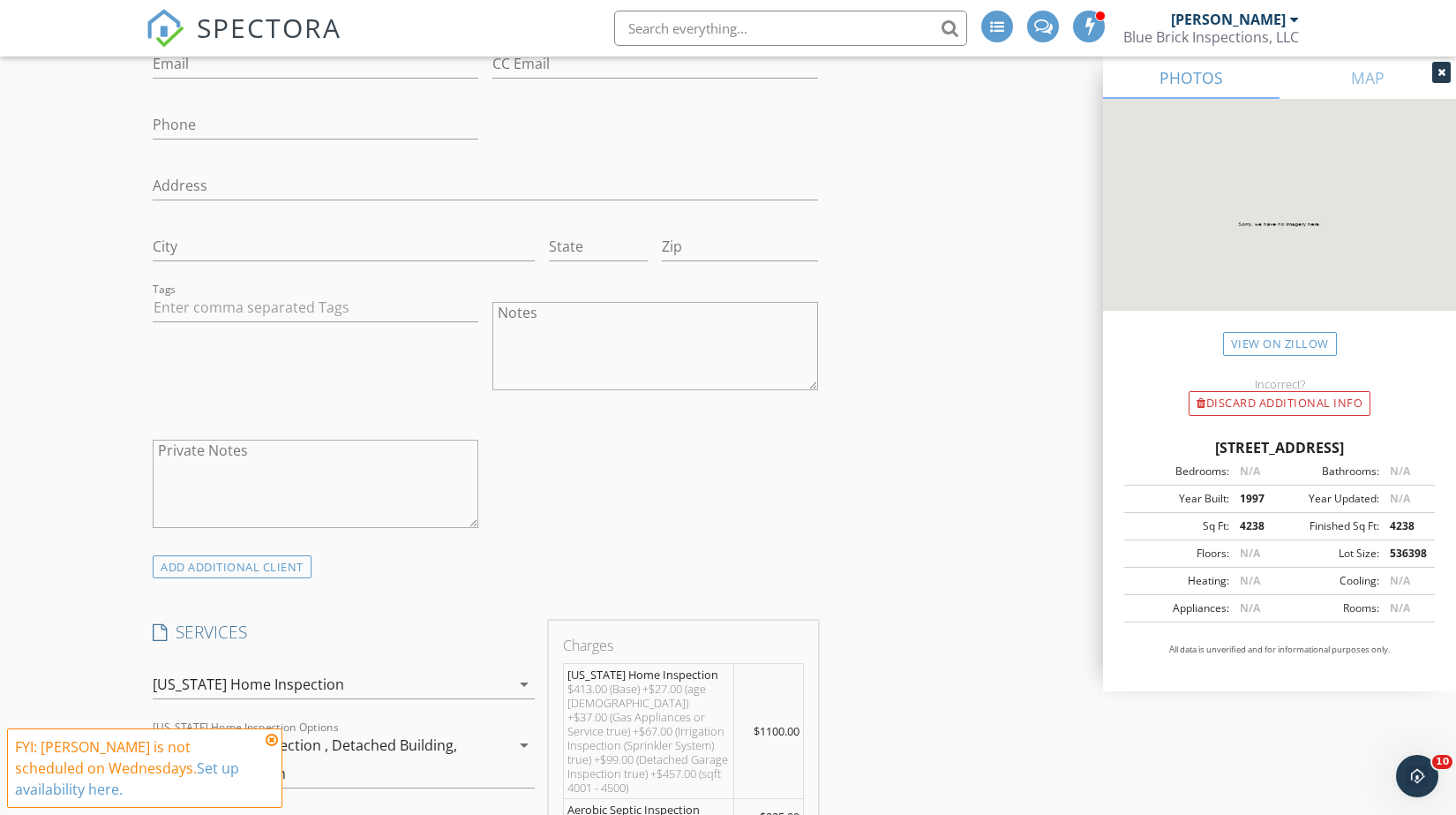
scroll to position [1541, 0]
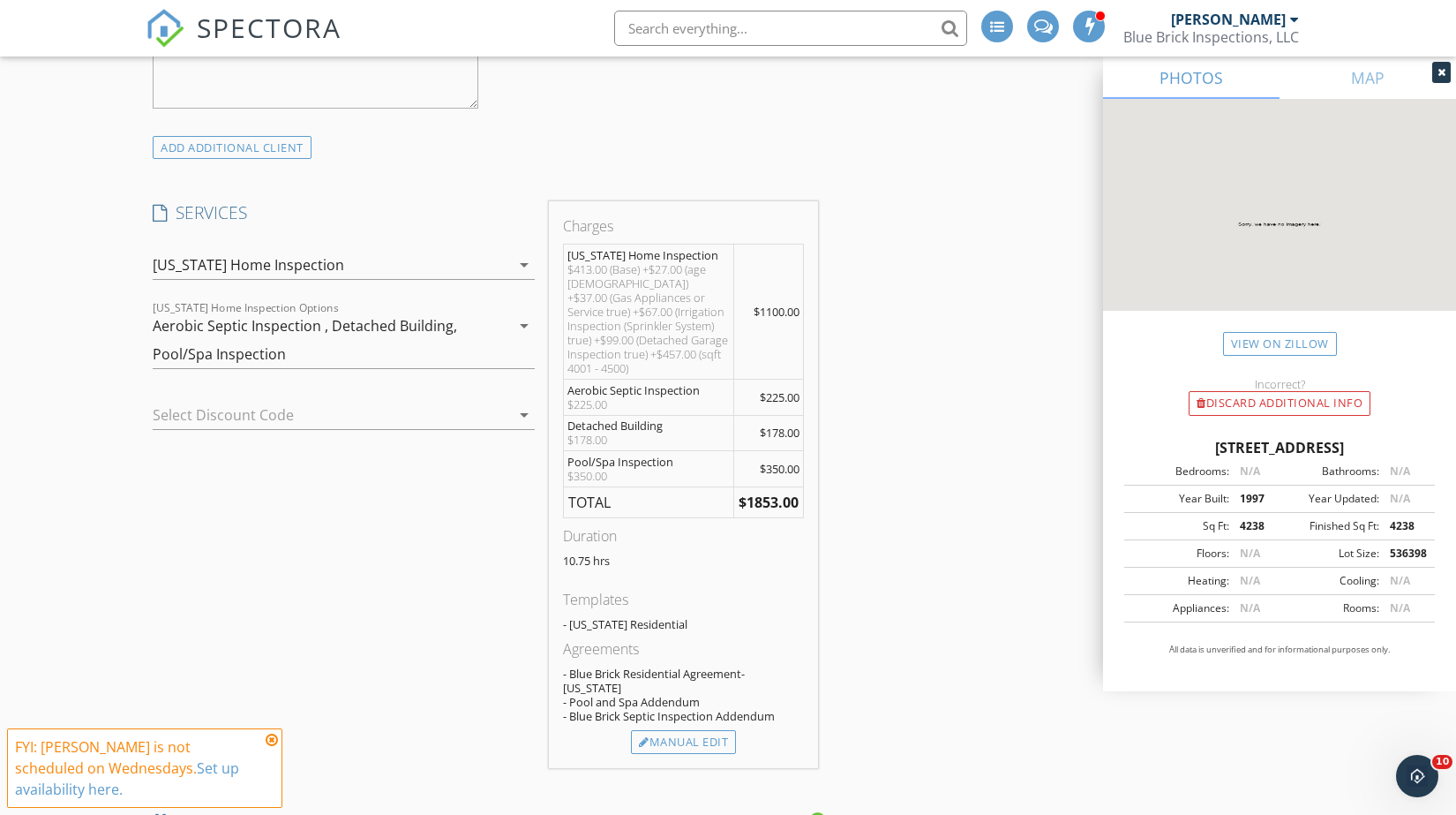
click at [398, 338] on div "Aerobic Septic Inspection , Detached Building, Pool/Spa Inspection" at bounding box center [331, 340] width 358 height 57
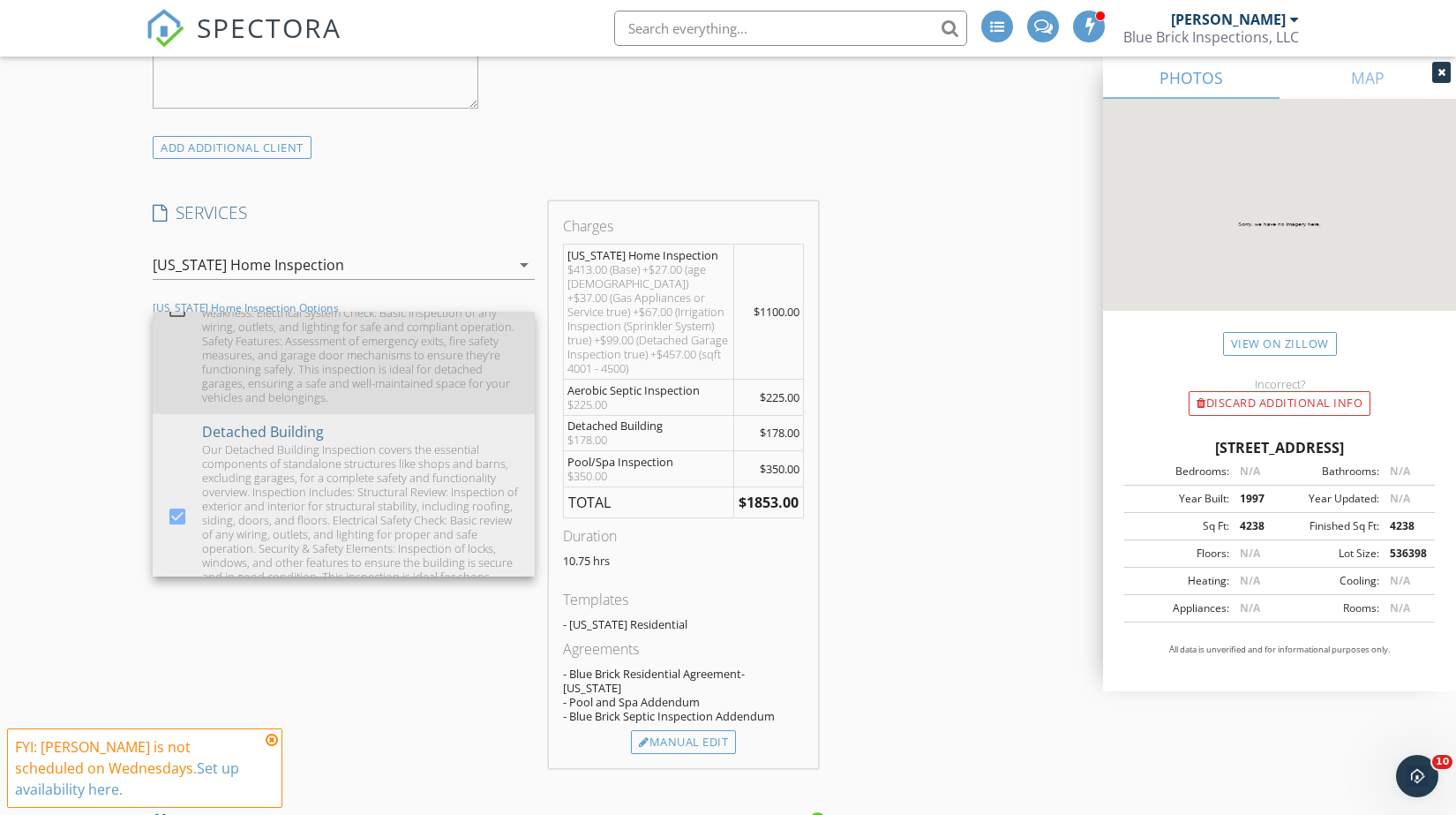
scroll to position [686, 0]
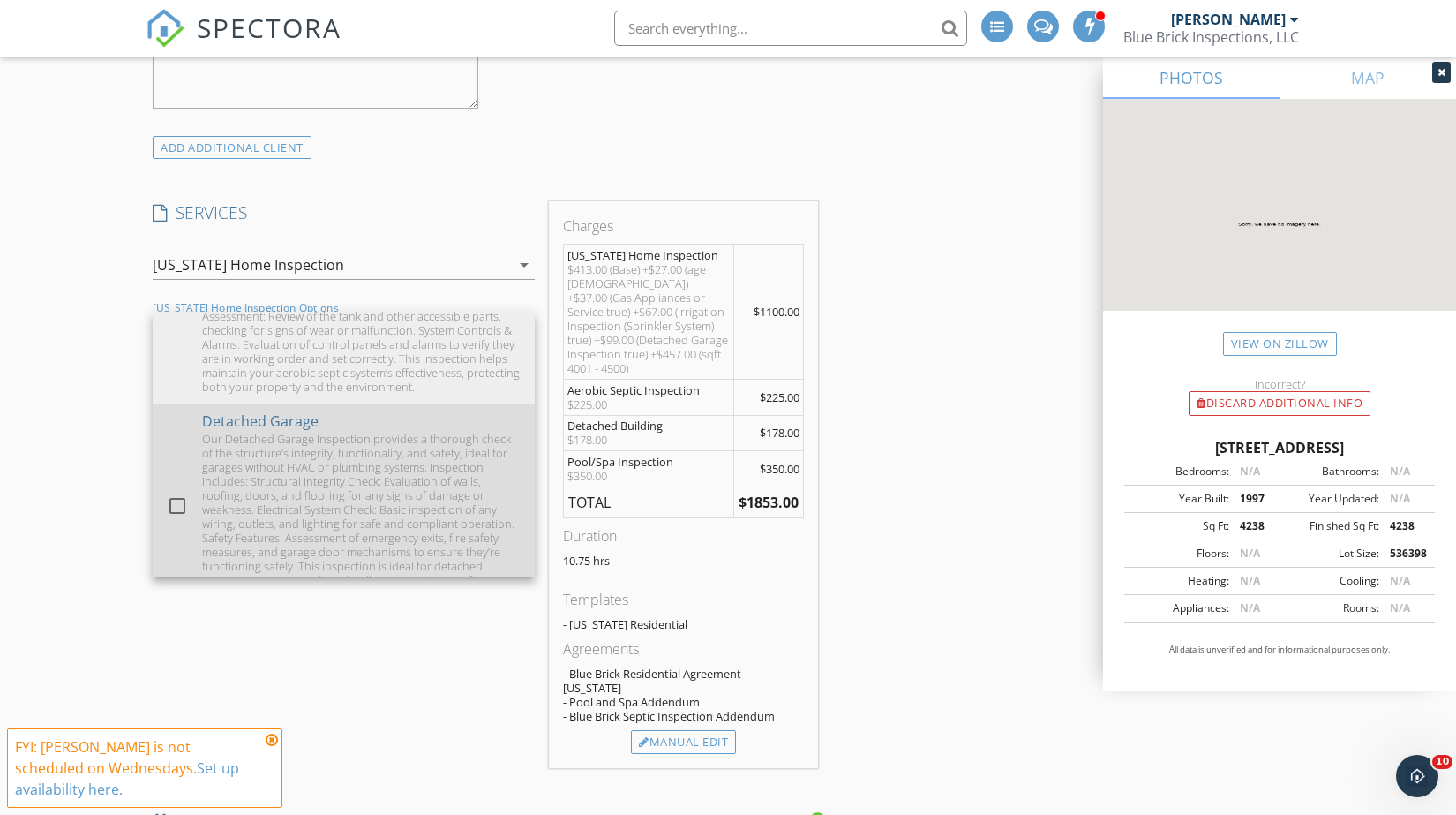
click at [284, 491] on div "Our Detached Garage Inspection provides a thorough check of the structure’s int…" at bounding box center [361, 516] width 319 height 170
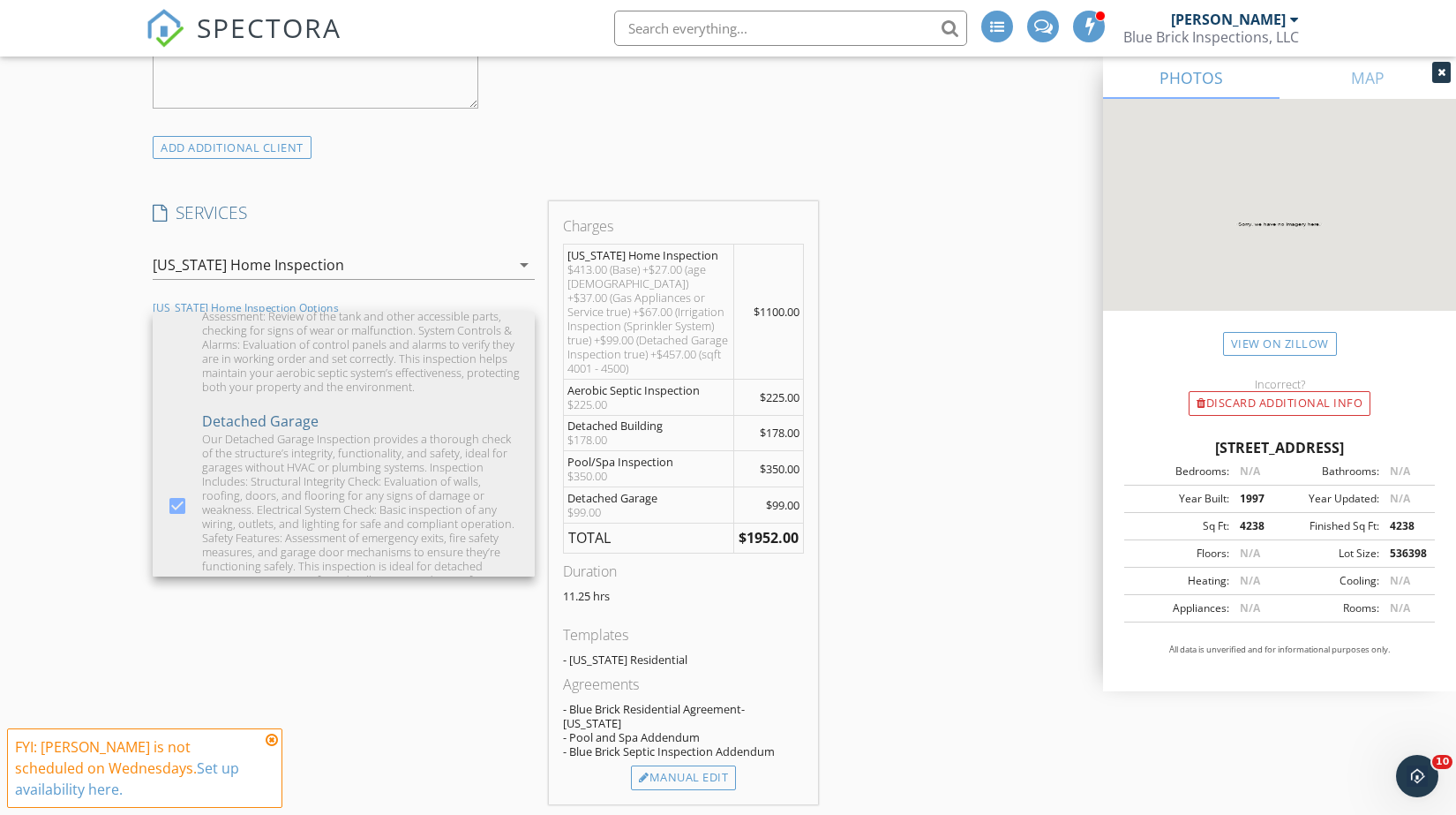
click at [902, 579] on div "INSPECTOR(S) check_box Simon Voight PRIMARY check_box_outline_blank Daniel Baca…" at bounding box center [728, 624] width 1165 height 3812
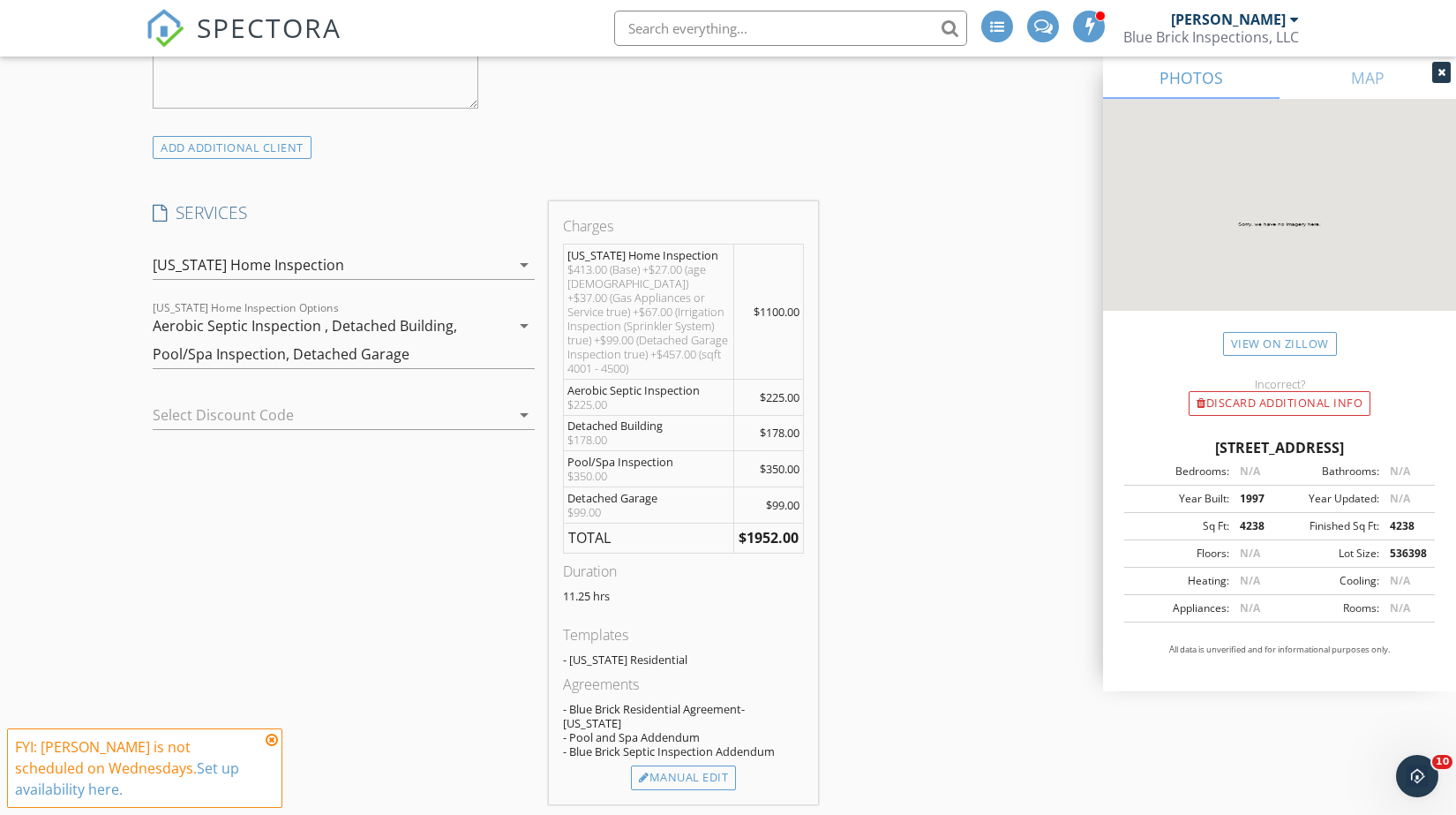
click at [470, 342] on div "Aerobic Septic Inspection , Detached Building, Pool/Spa Inspection, Detached Ga…" at bounding box center [331, 340] width 358 height 57
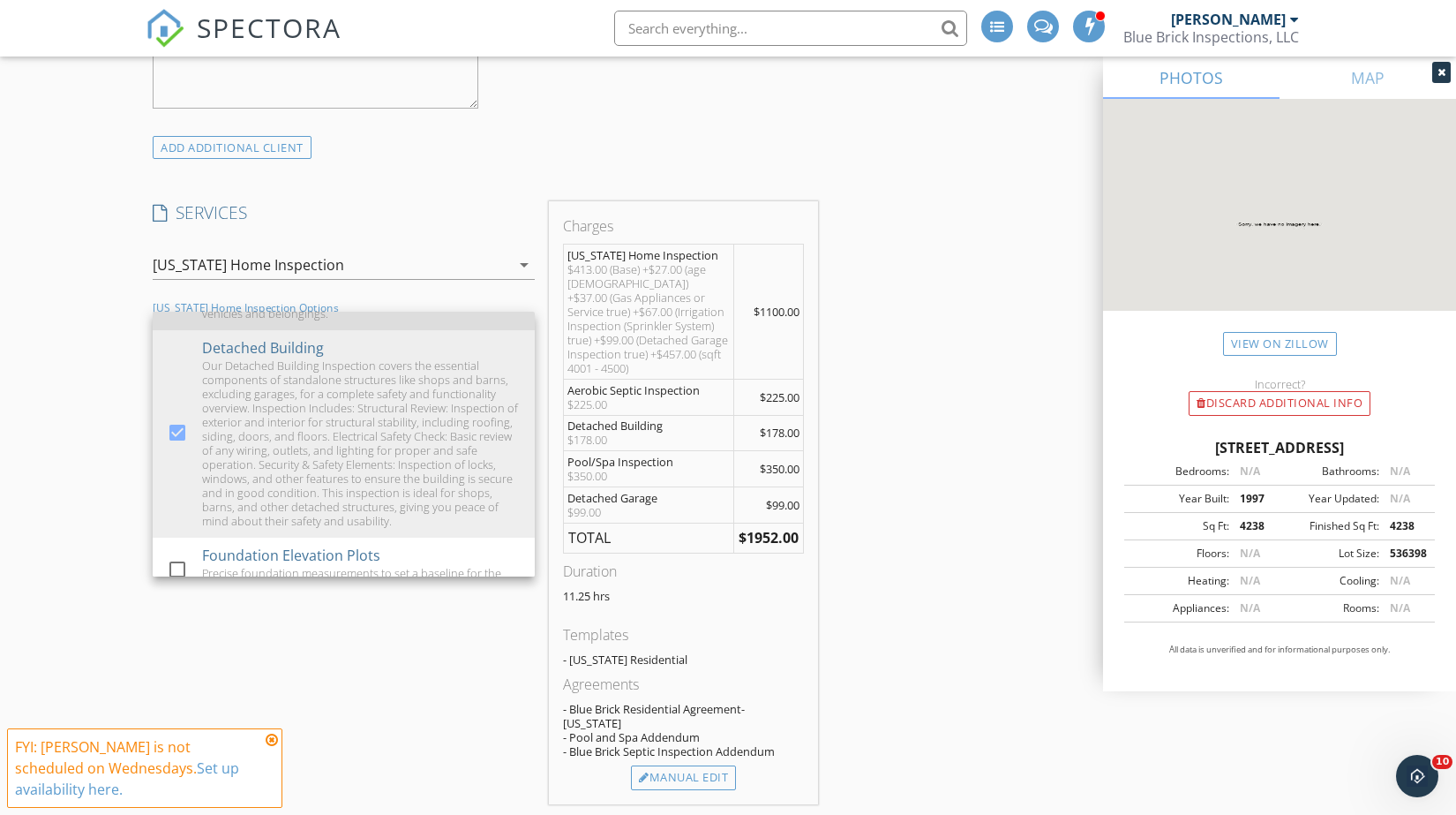
scroll to position [980, 0]
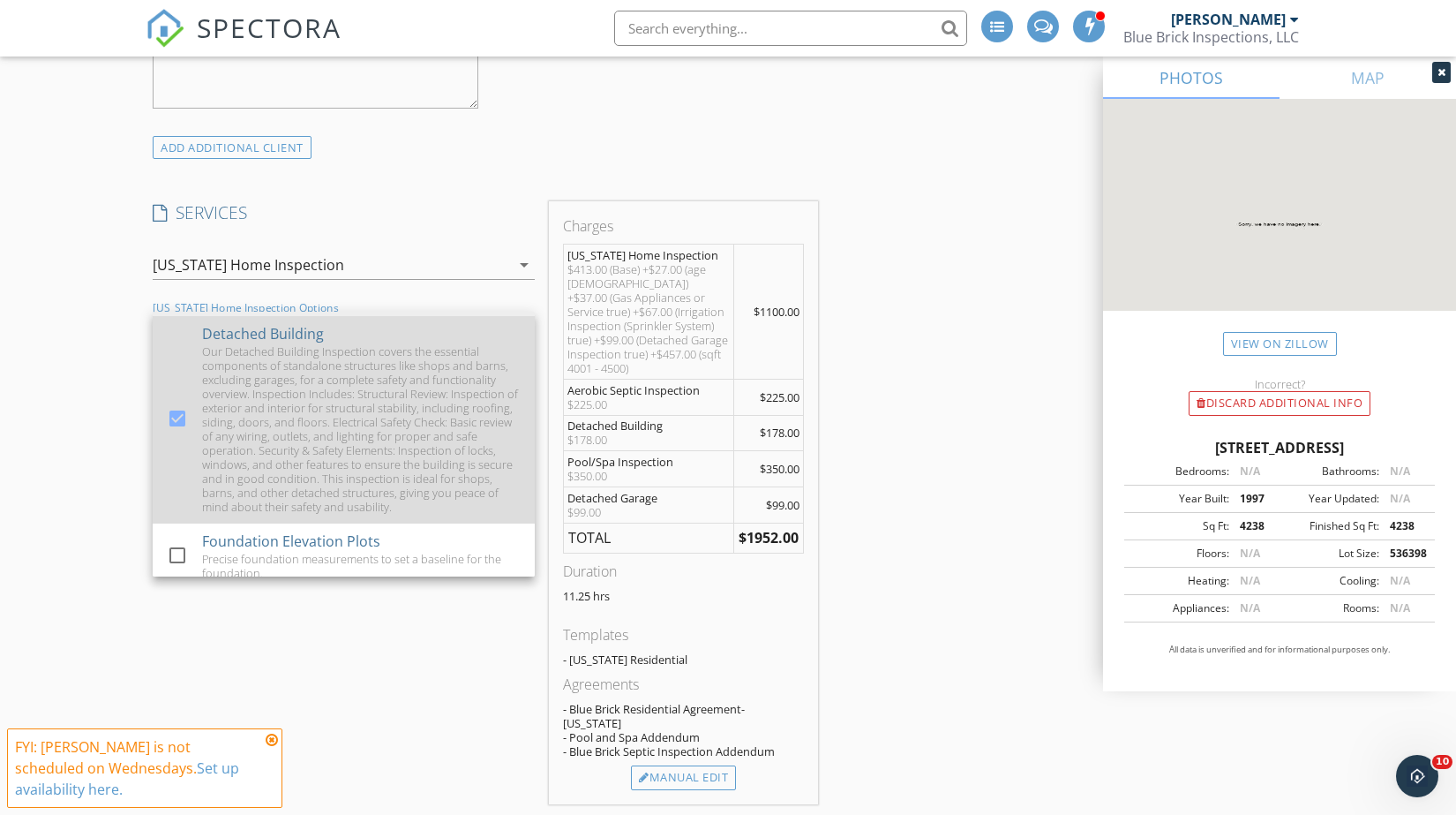
click at [175, 413] on div at bounding box center [177, 418] width 30 height 30
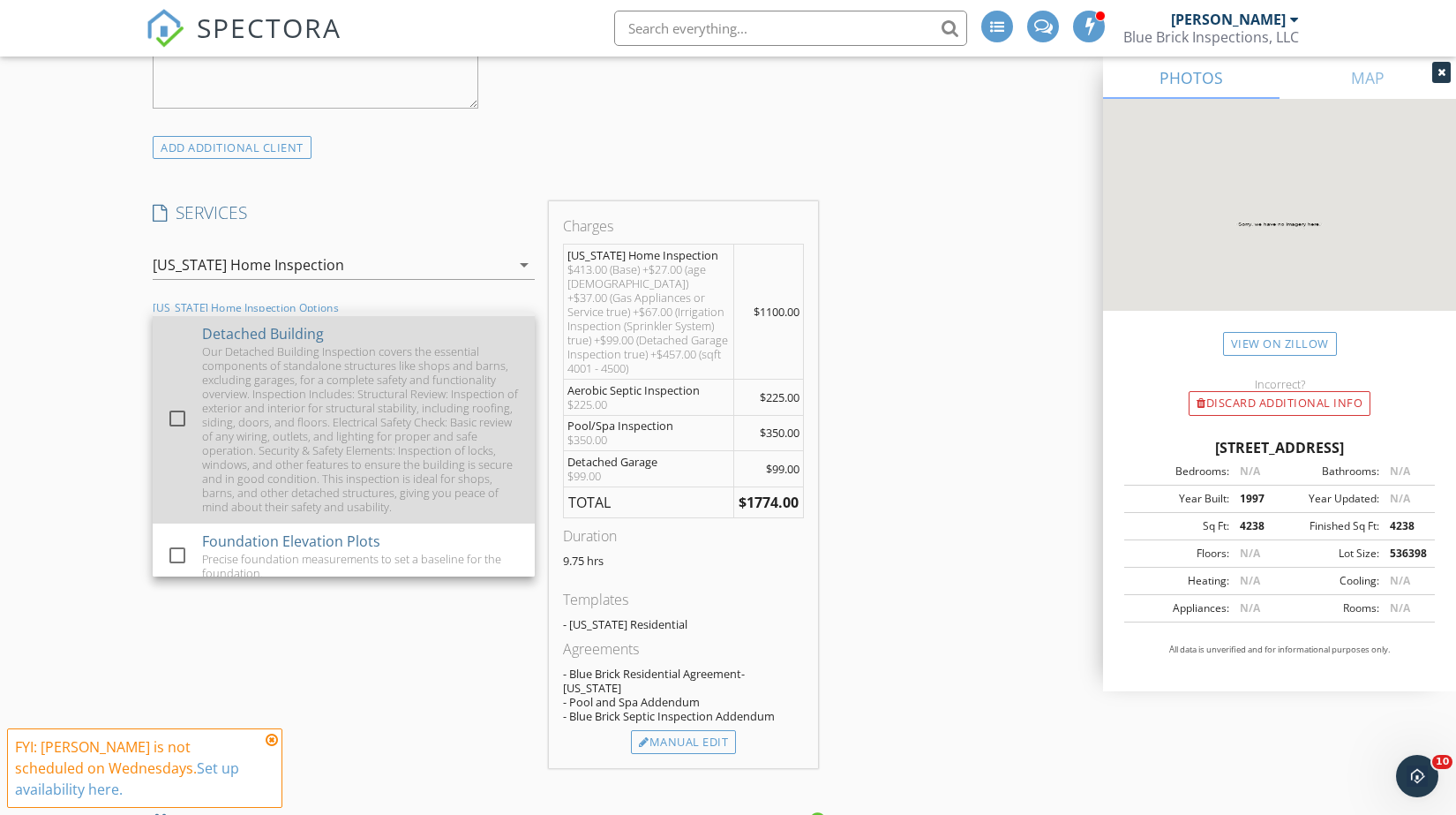
click at [175, 413] on div at bounding box center [177, 418] width 30 height 30
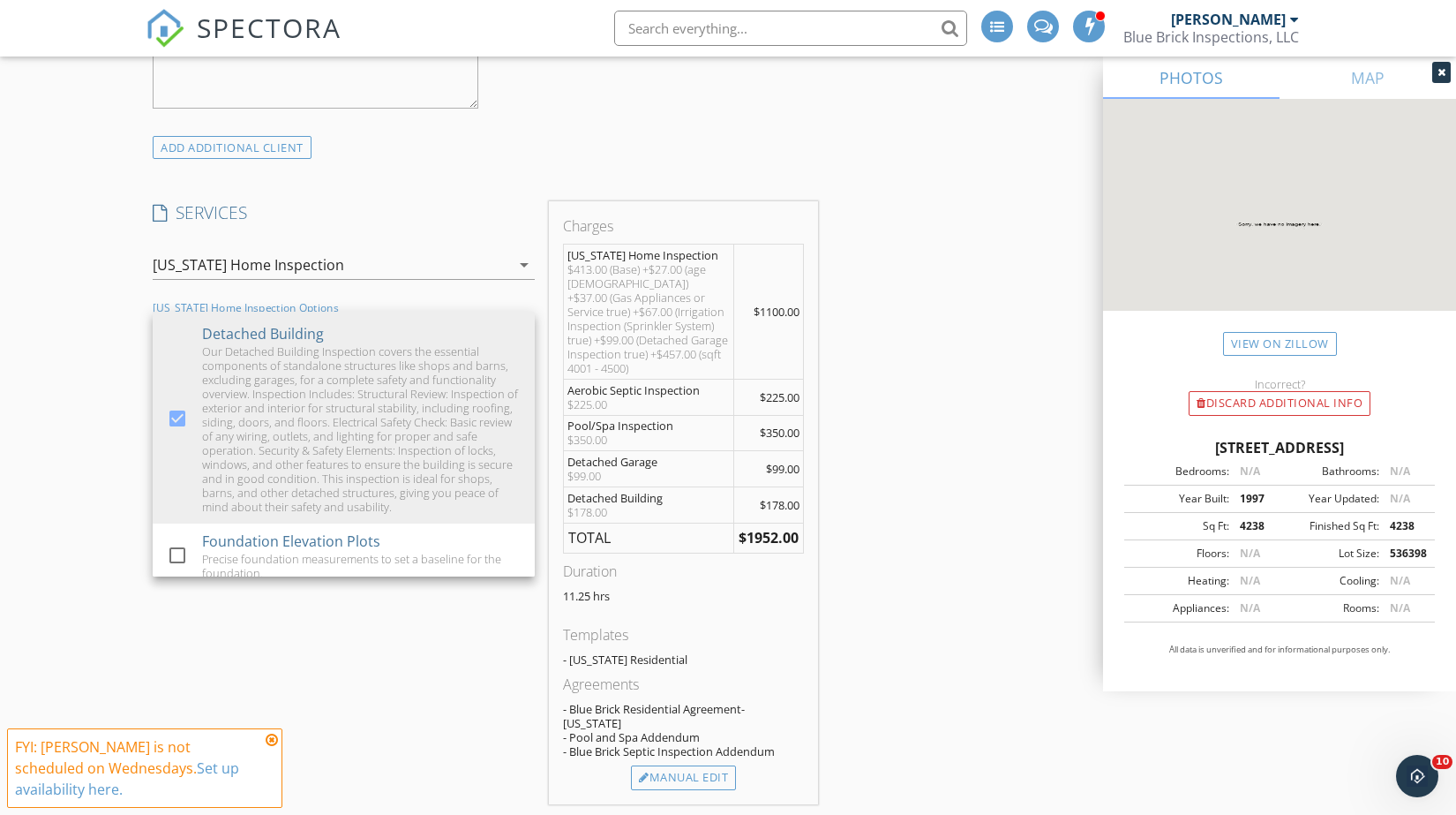
click at [986, 472] on div "INSPECTOR(S) check_box Simon Voight PRIMARY check_box_outline_blank Daniel Baca…" at bounding box center [728, 624] width 1165 height 3812
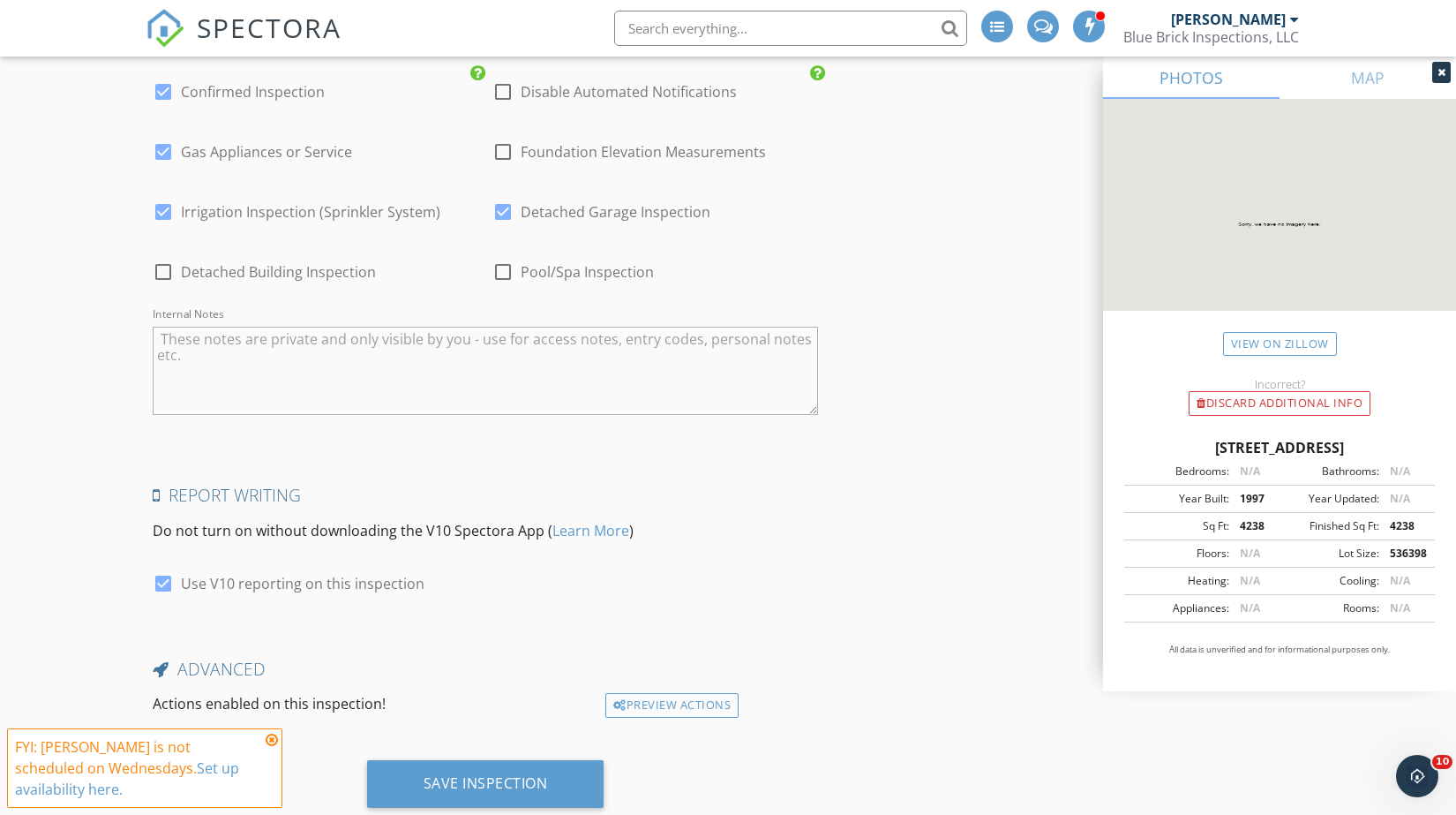
scroll to position [3272, 0]
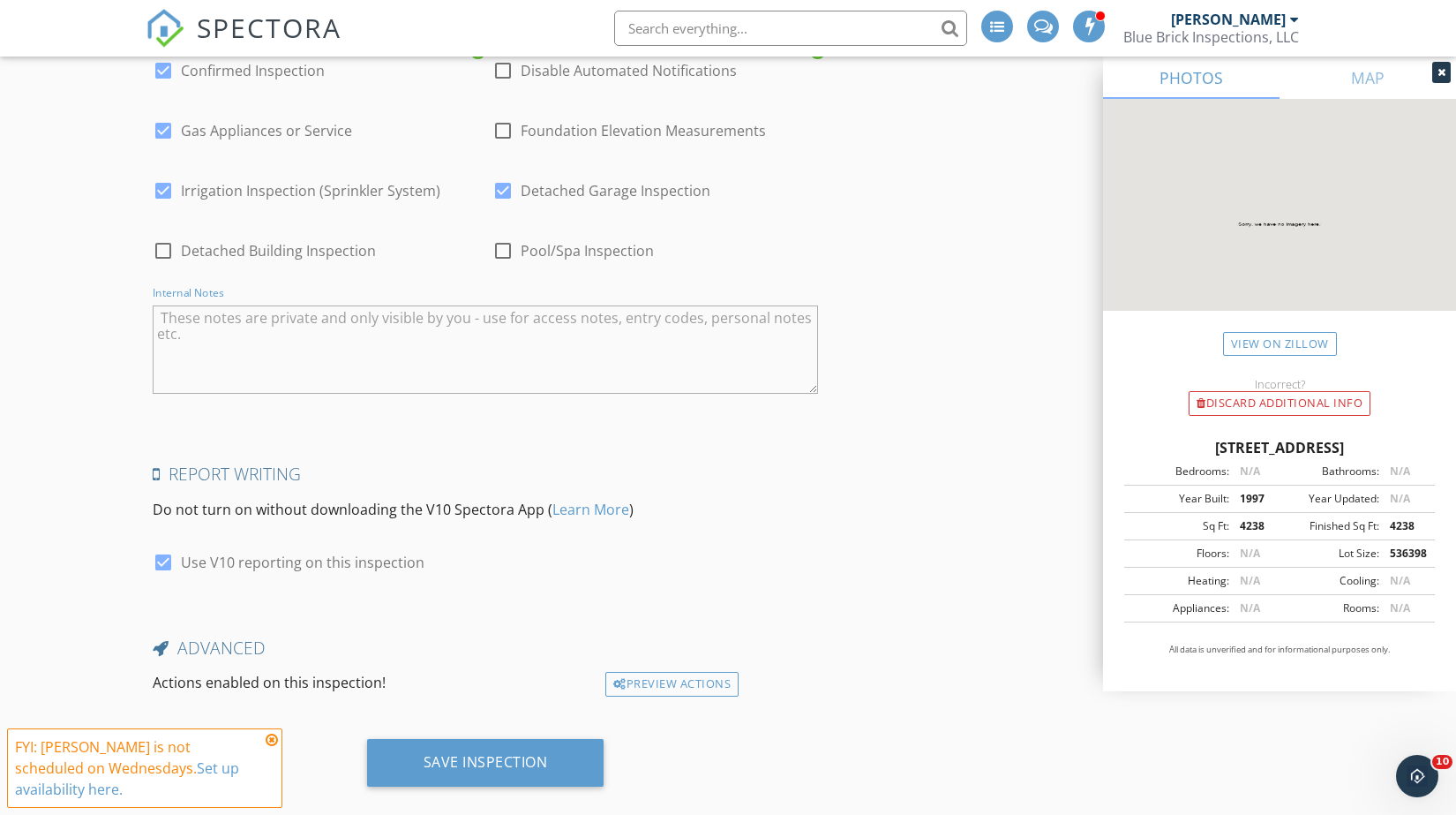
click at [290, 309] on textarea "Internal Notes" at bounding box center [485, 349] width 665 height 88
paste textarea "MLS#: 20816819"
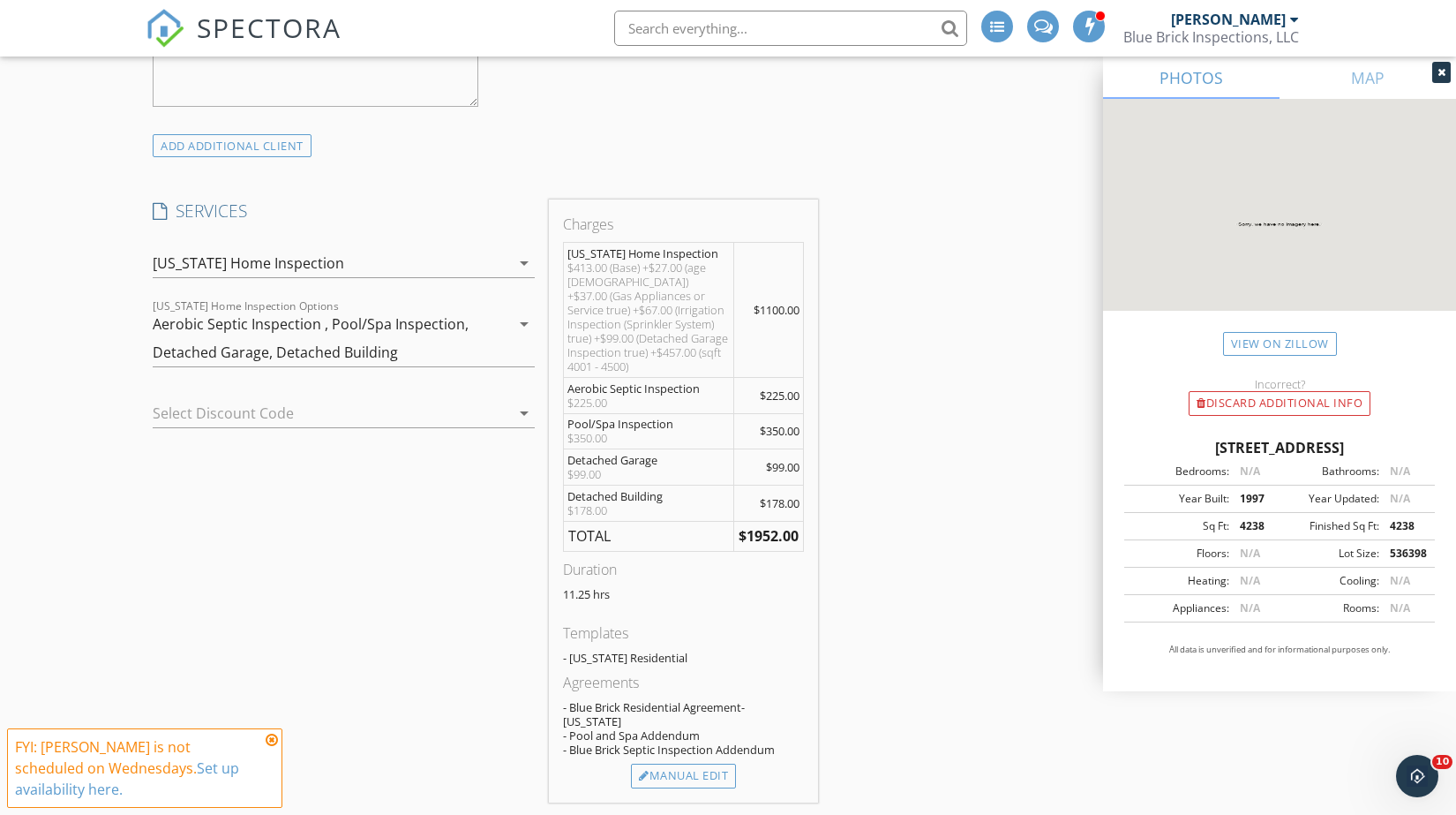
scroll to position [1606, 0]
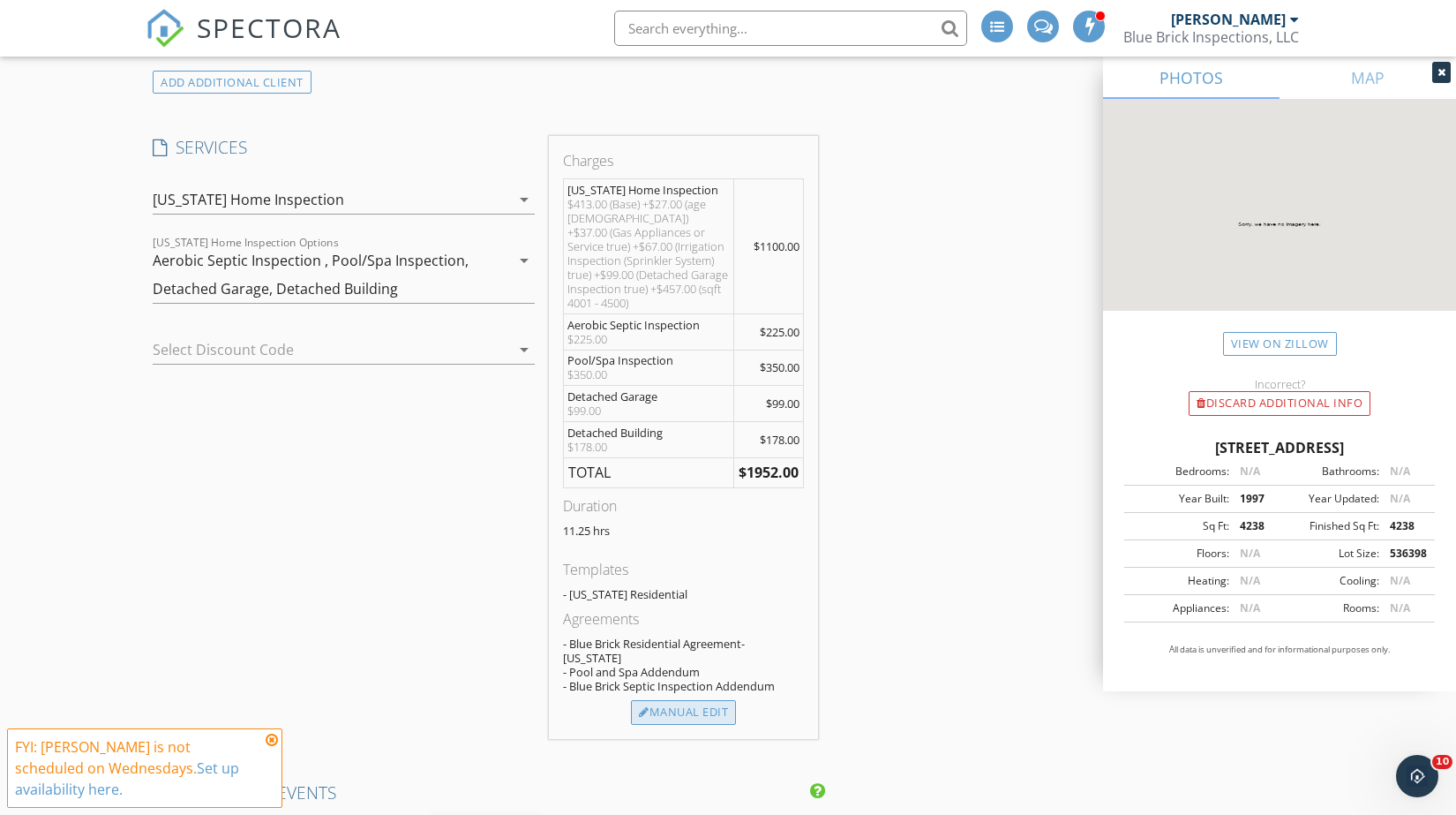
type textarea "MLS#: 20816819"
click at [689, 700] on div "Manual Edit" at bounding box center [683, 713] width 105 height 25
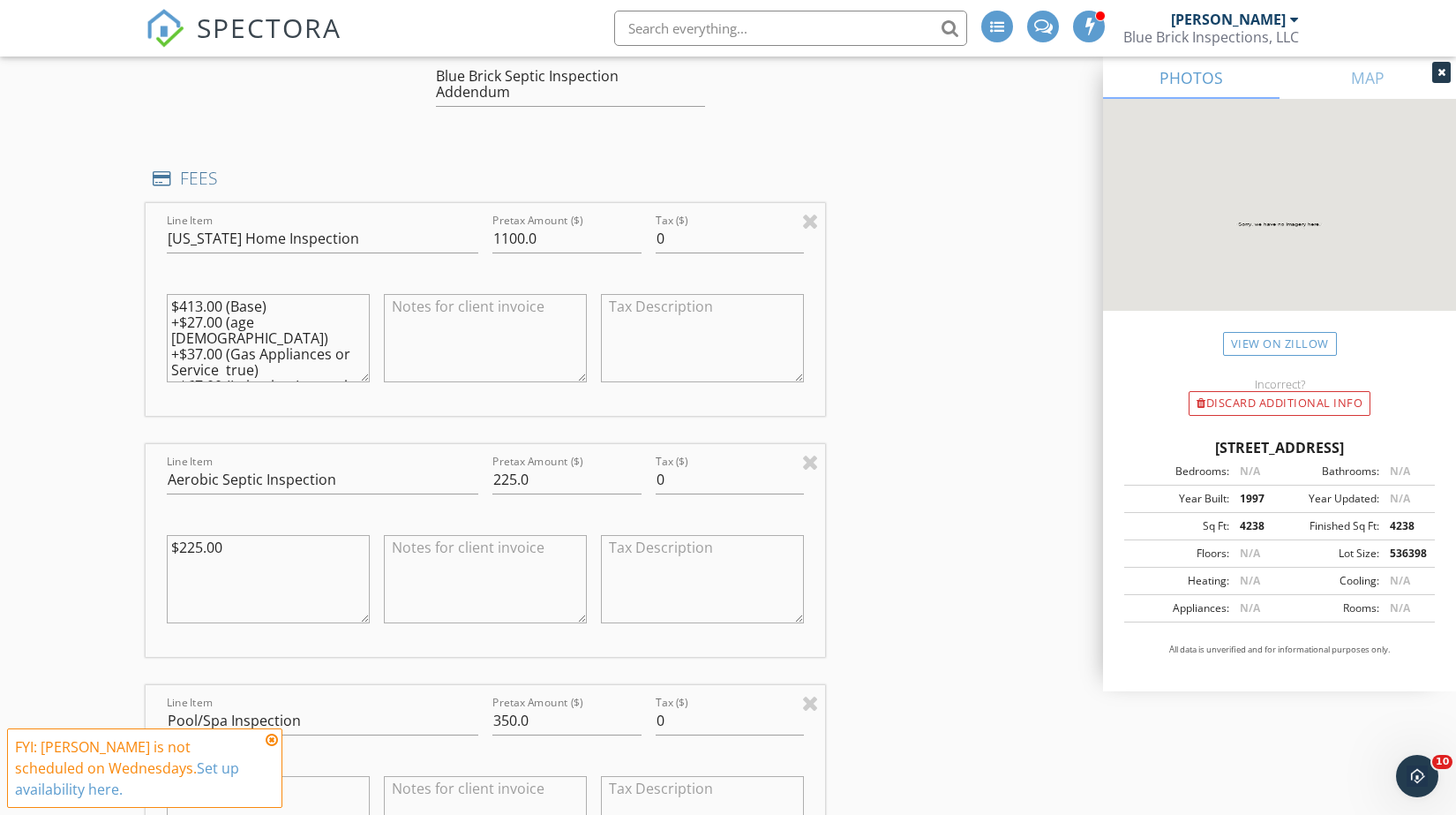
scroll to position [1900, 0]
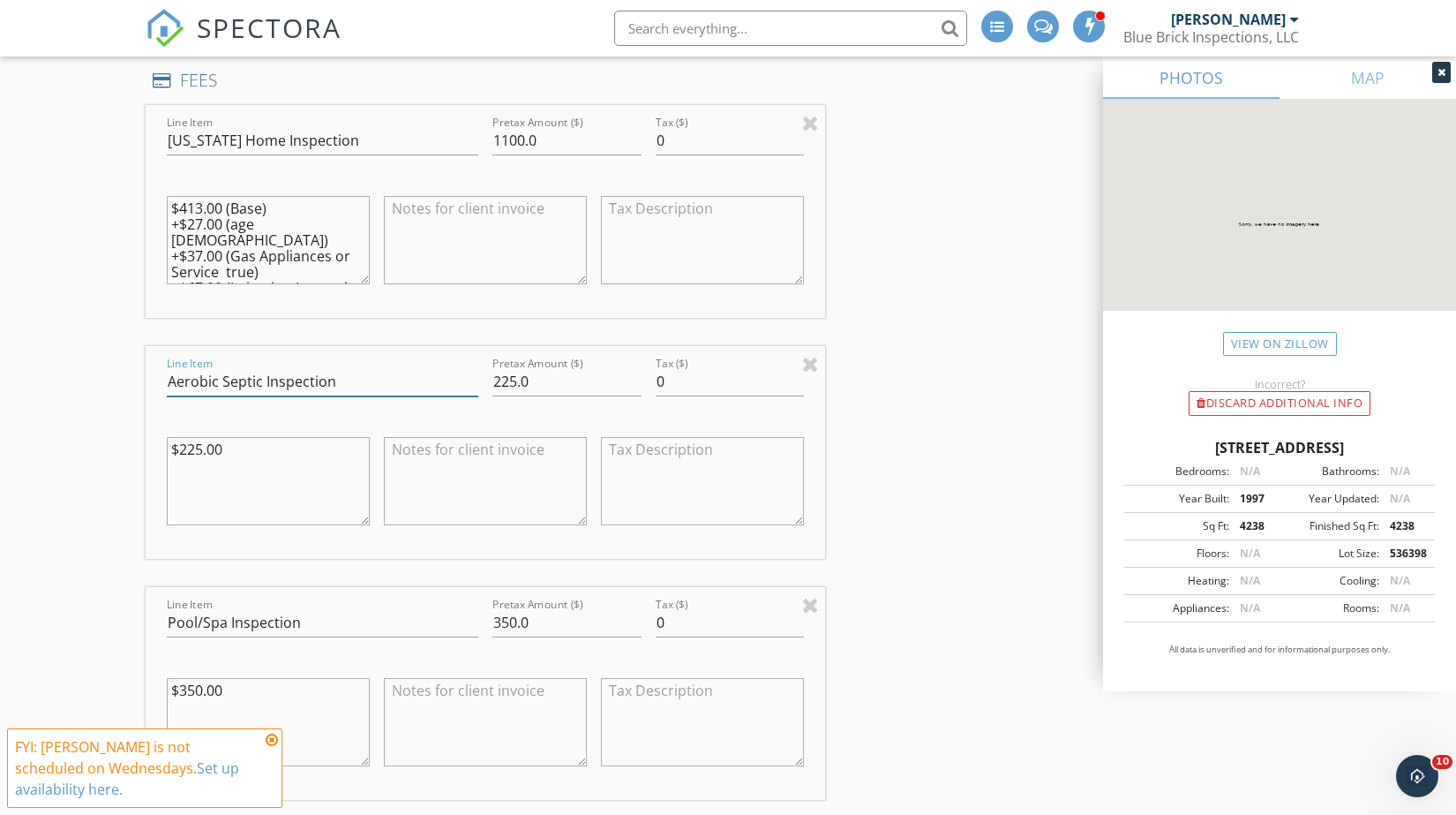
click at [335, 377] on input "Aerobic Septic Inspection" at bounding box center [323, 381] width 311 height 29
type input "Aerobic Septic Inspection X 2"
click at [222, 449] on textarea "$225.00" at bounding box center [268, 480] width 203 height 88
type textarea "$225.00 X 2"
drag, startPoint x: 514, startPoint y: 376, endPoint x: 491, endPoint y: 373, distance: 23.2
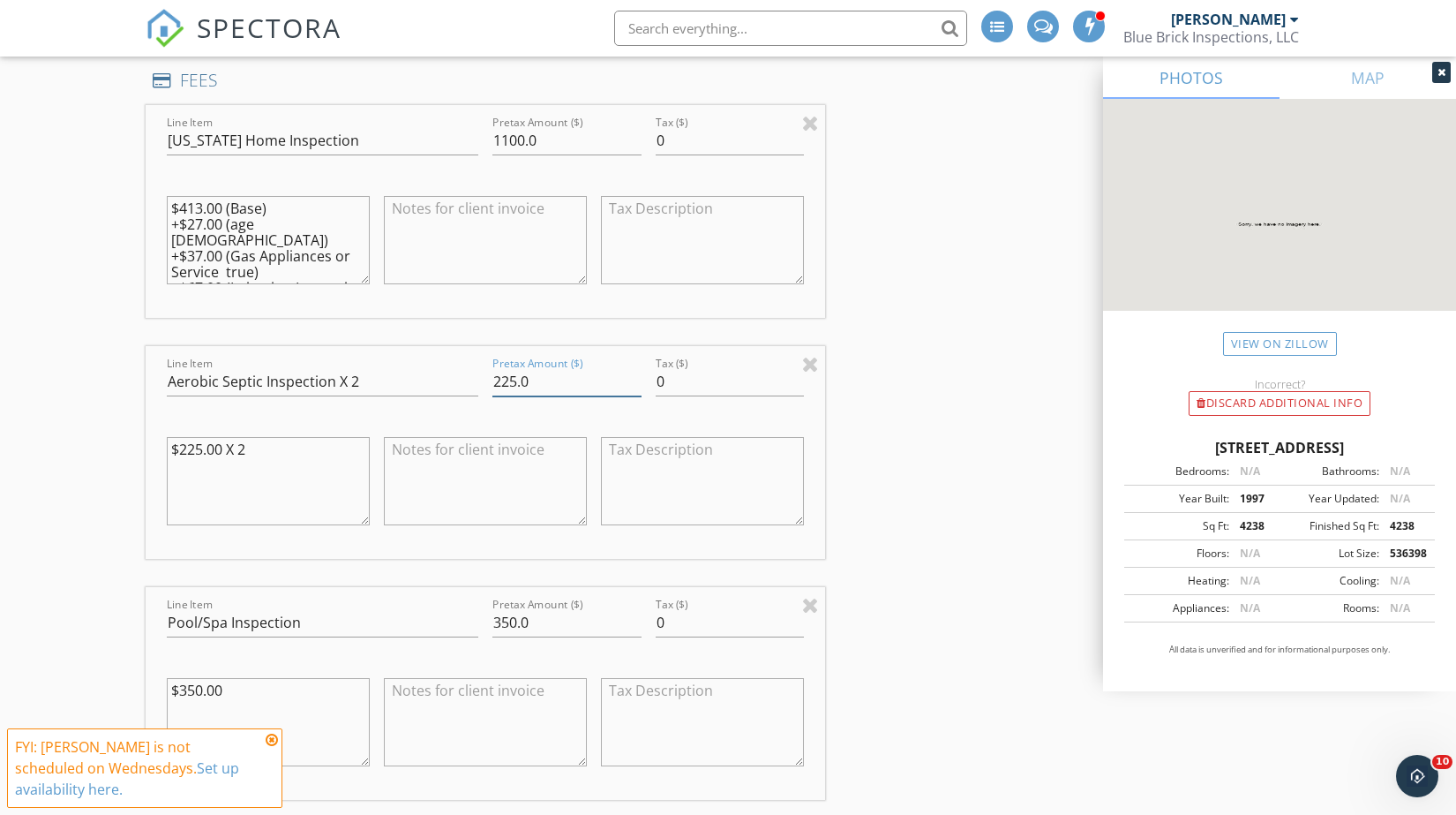
click at [491, 373] on div "Pretax Amount ($) 225.0" at bounding box center [567, 383] width 163 height 61
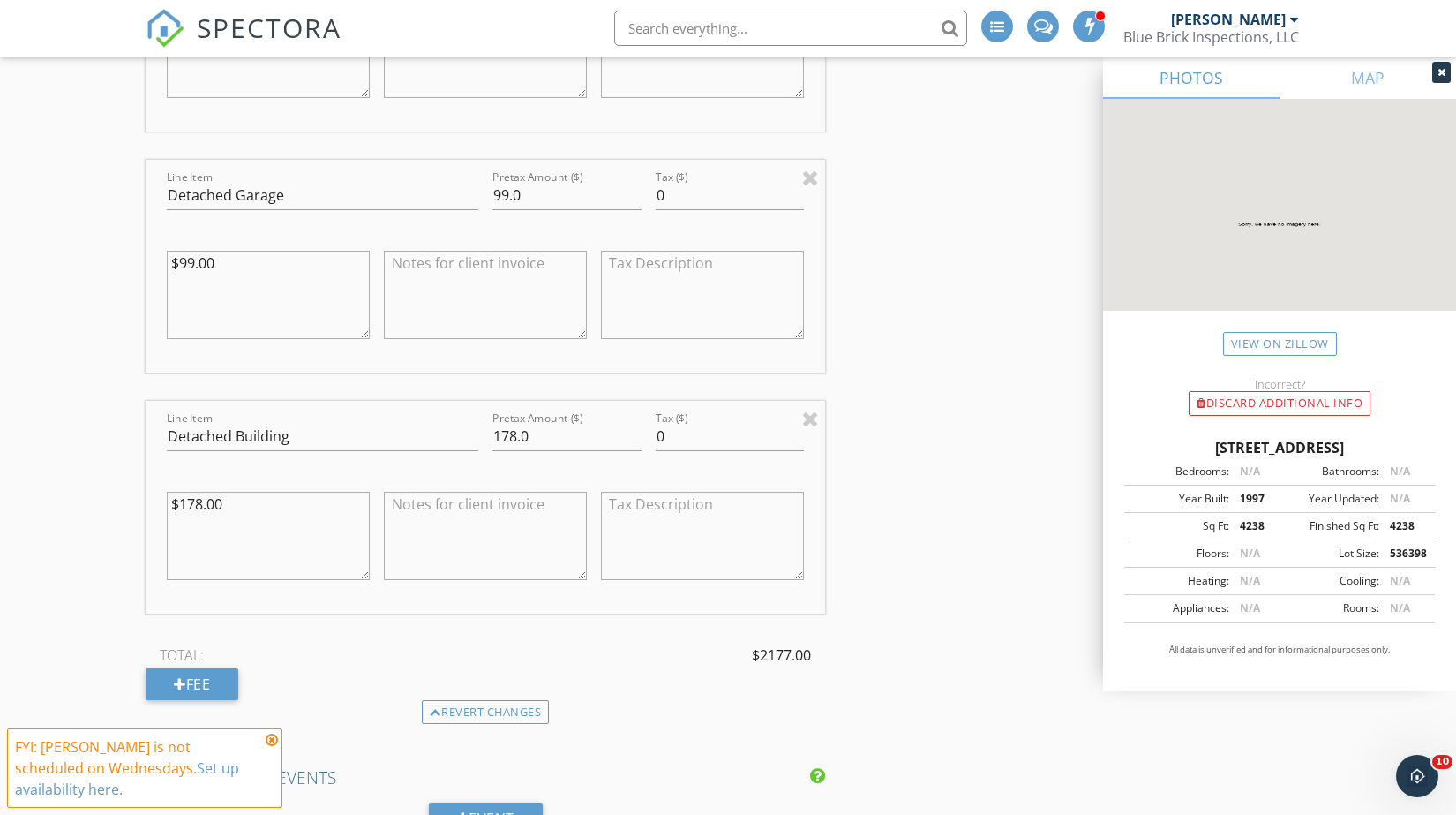
scroll to position [2586, 0]
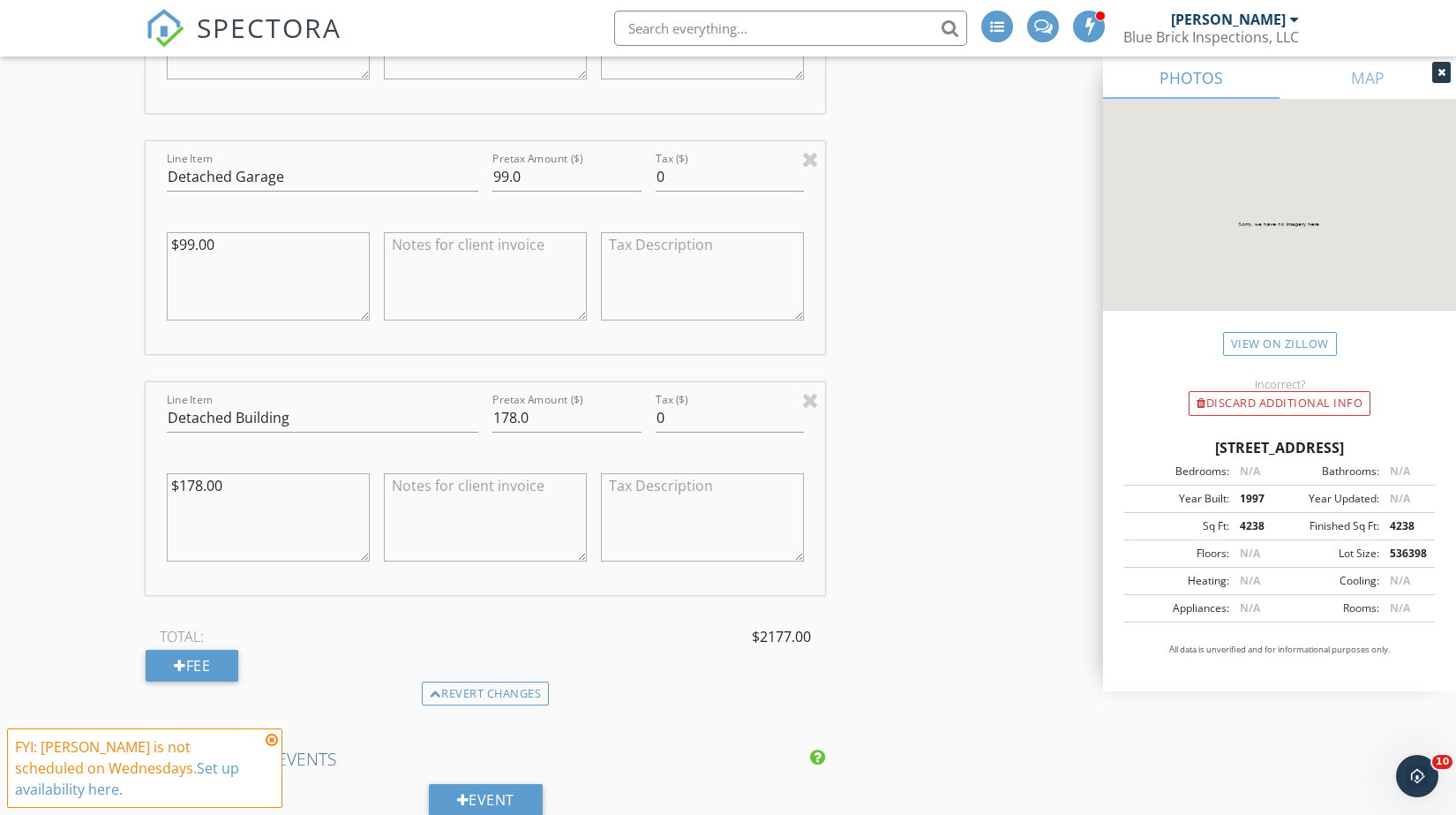
type input "450.0"
click at [499, 411] on input "178.0" at bounding box center [566, 417] width 149 height 29
type input "378.0"
click at [186, 481] on textarea "$178.00" at bounding box center [268, 517] width 203 height 88
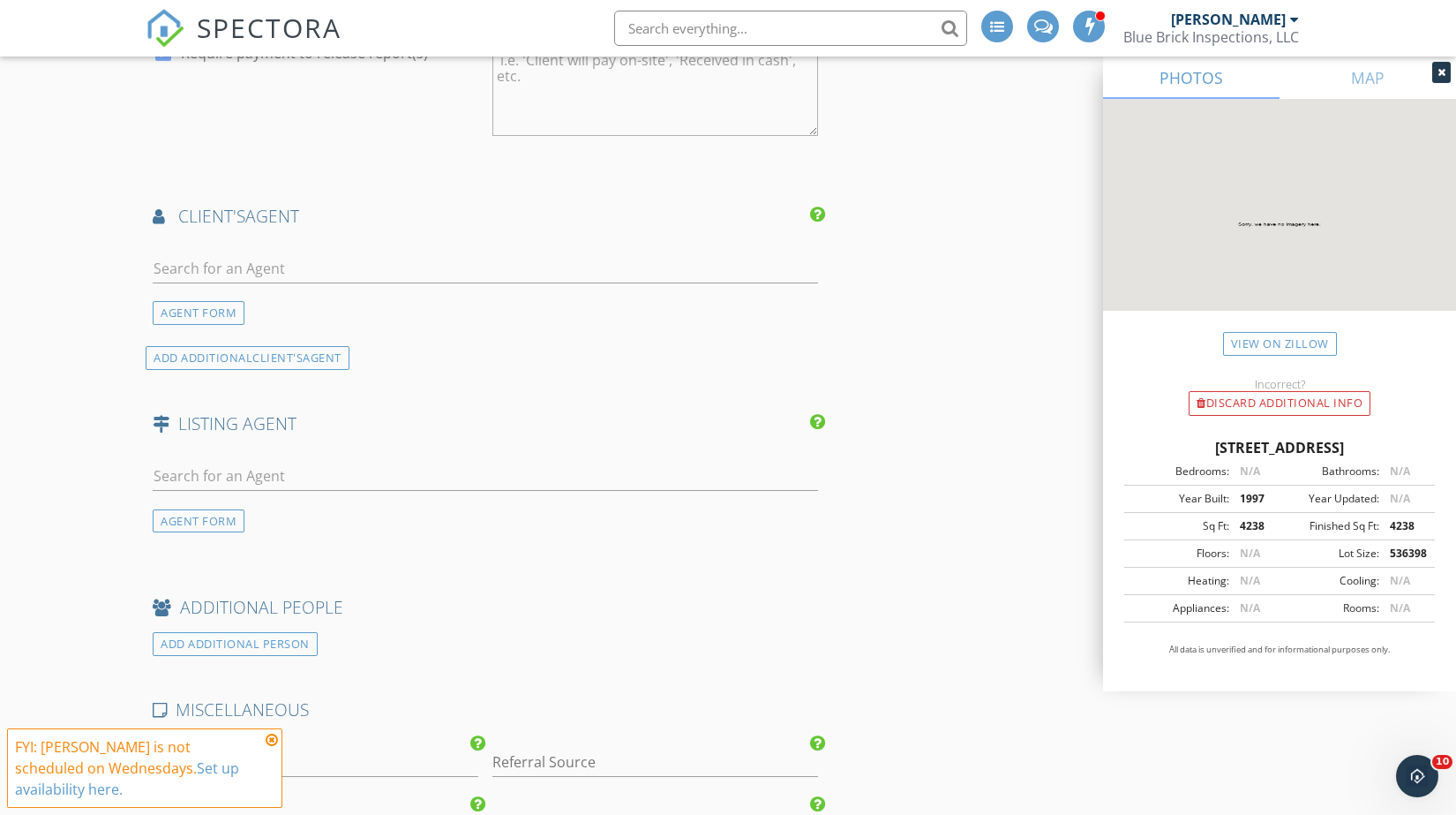
scroll to position [3469, 0]
type textarea "$378.00"
click at [592, 749] on input "Referral Source" at bounding box center [654, 761] width 325 height 29
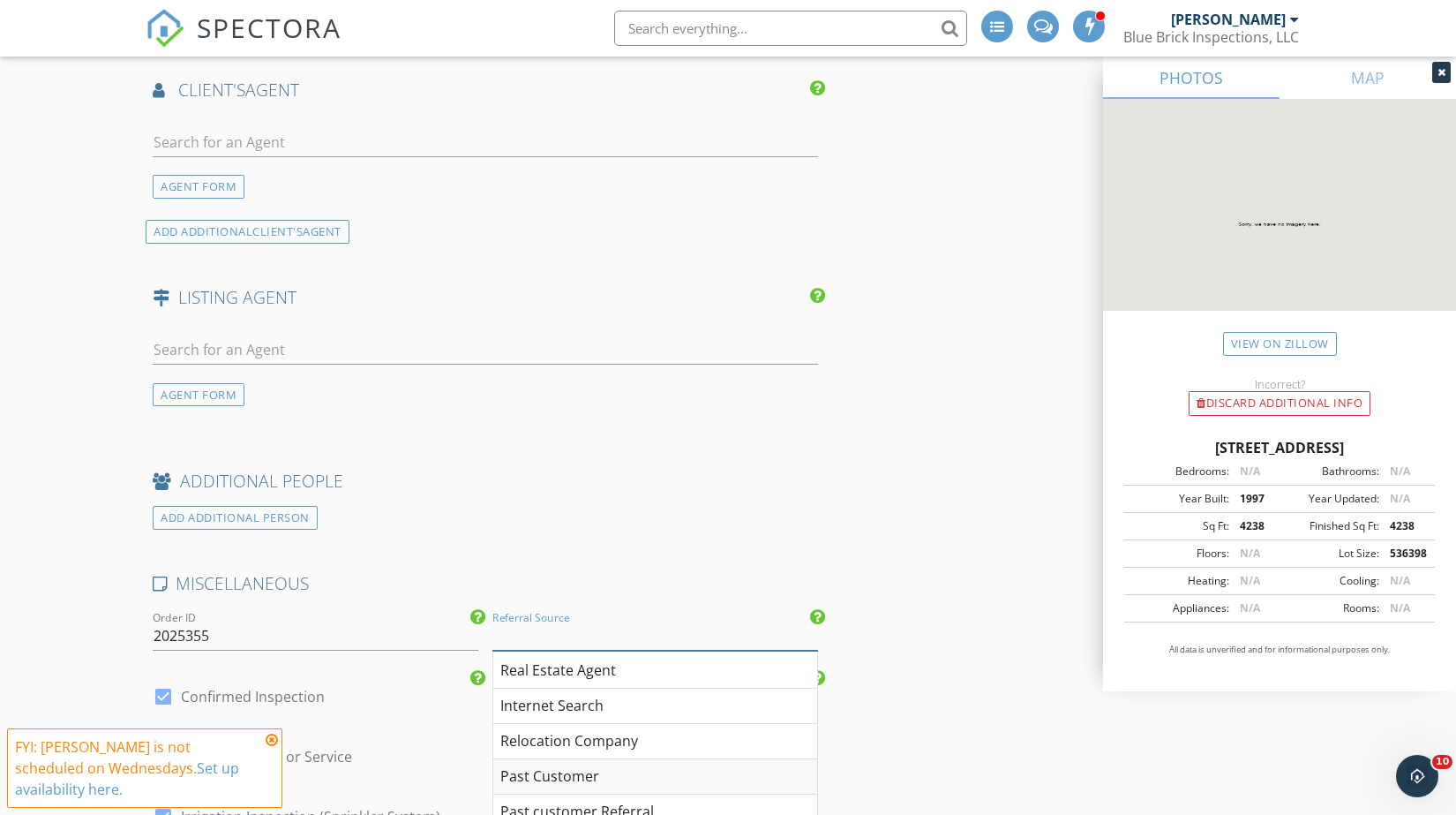
scroll to position [3763, 0]
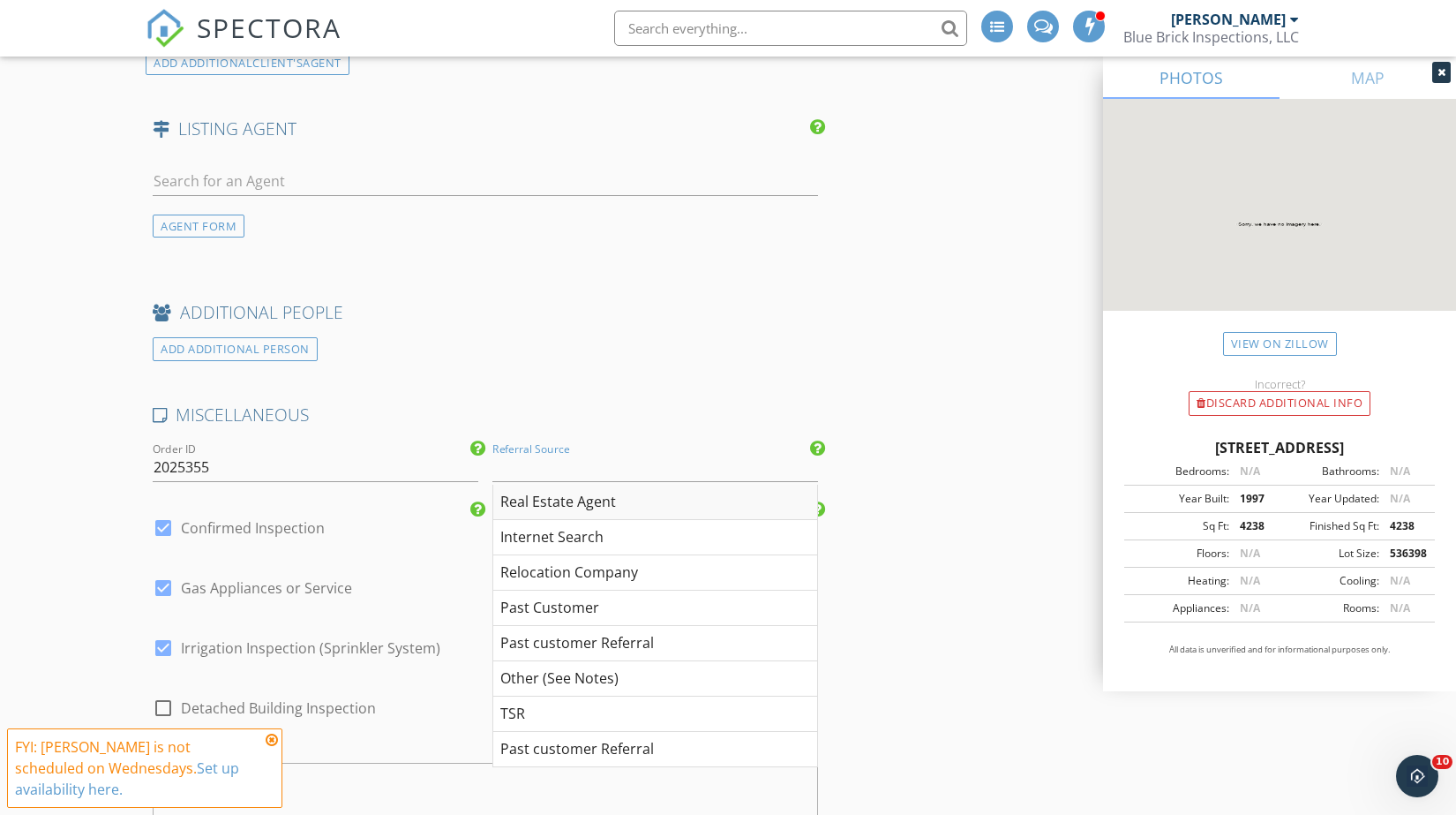
click at [566, 491] on div "Real Estate Agent" at bounding box center [654, 502] width 323 height 35
type input "Real Estate Agent"
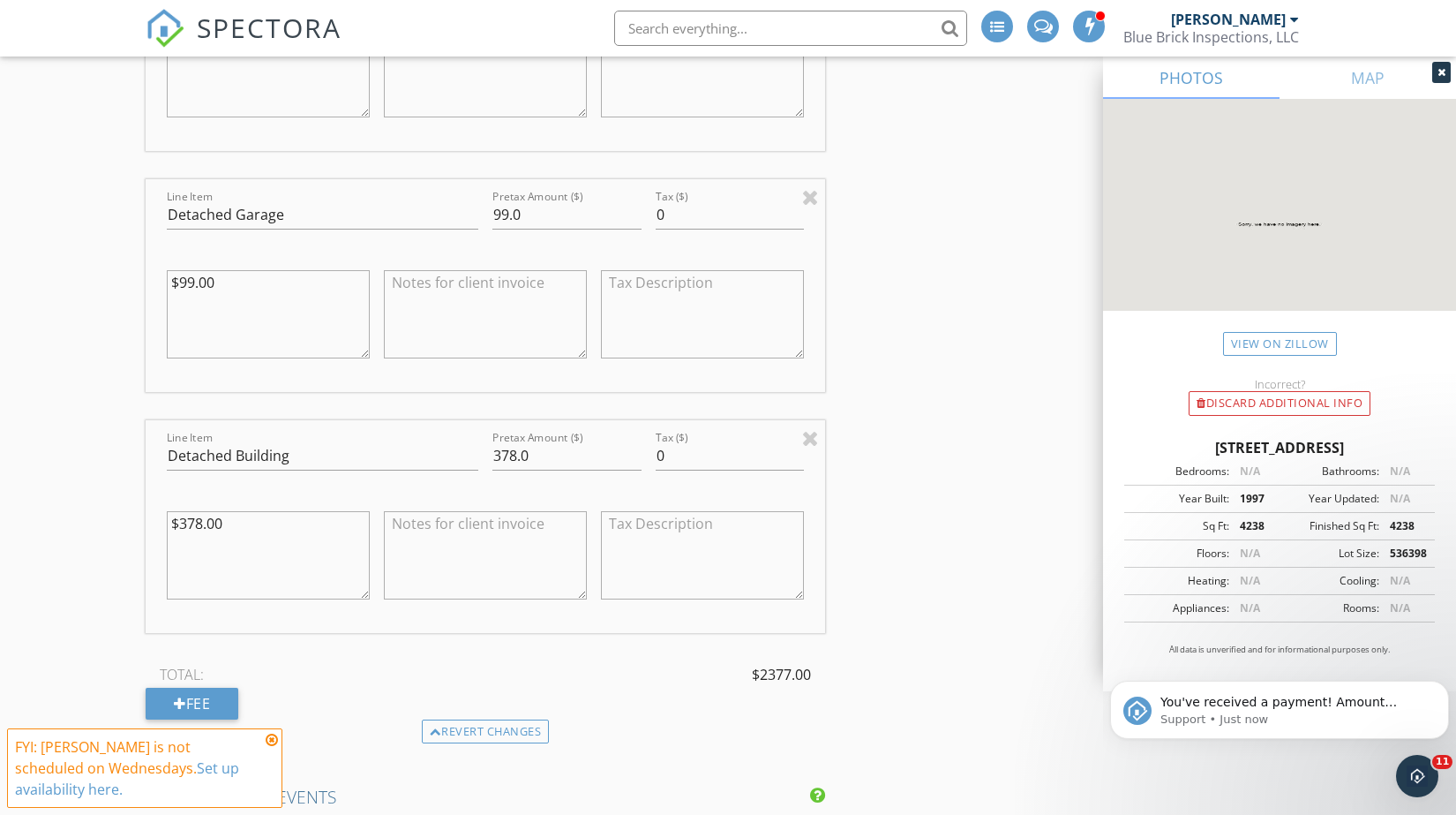
scroll to position [0, 0]
